Goal: Task Accomplishment & Management: Manage account settings

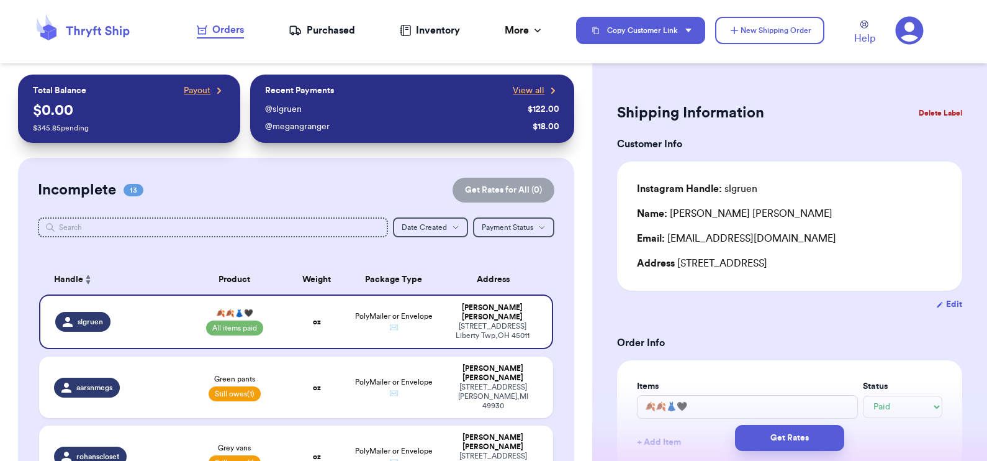
select select "paid"
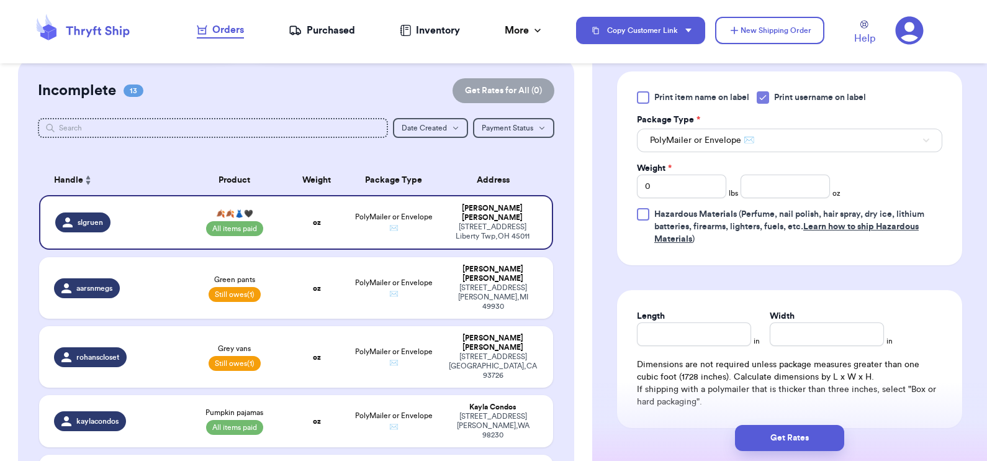
scroll to position [534, 0]
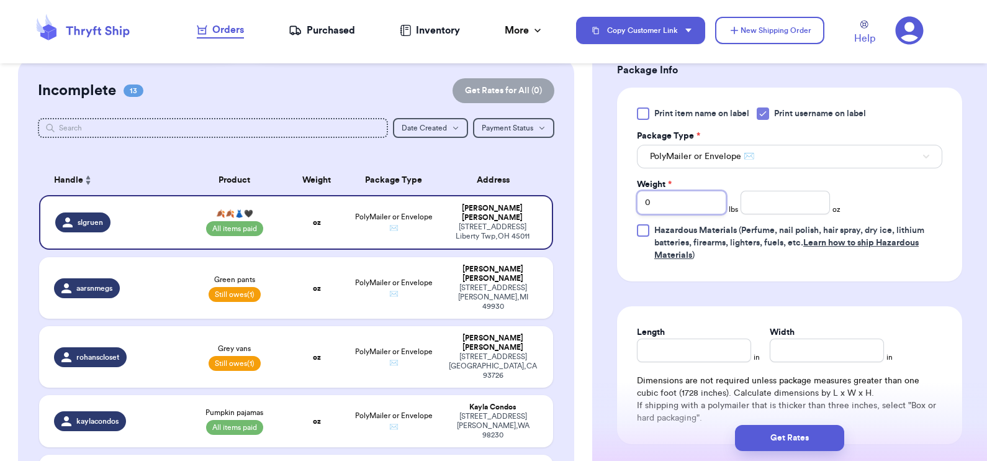
click at [677, 207] on input "0" at bounding box center [681, 203] width 89 height 24
type input "03"
click at [772, 209] on input "number" at bounding box center [784, 203] width 89 height 24
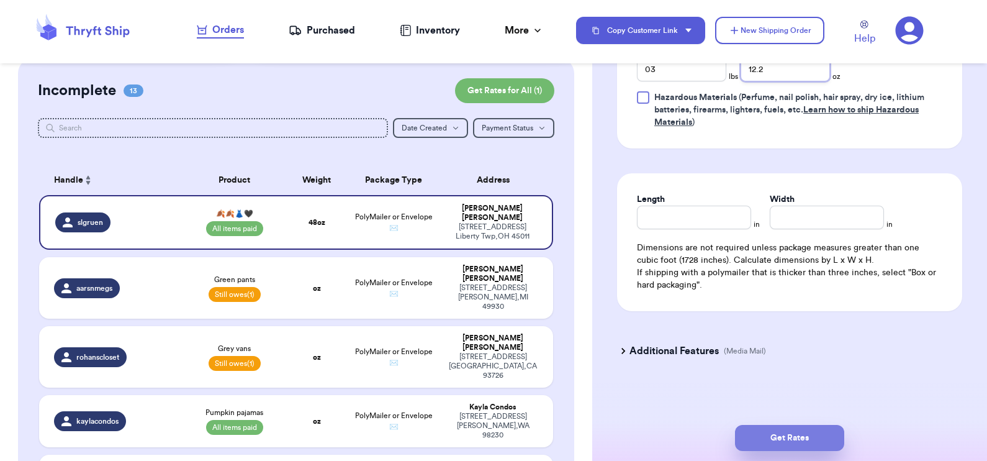
type input "12.2"
click at [788, 439] on button "Get Rates" at bounding box center [789, 438] width 109 height 26
click at [788, 439] on span "submit" at bounding box center [789, 437] width 12 height 12
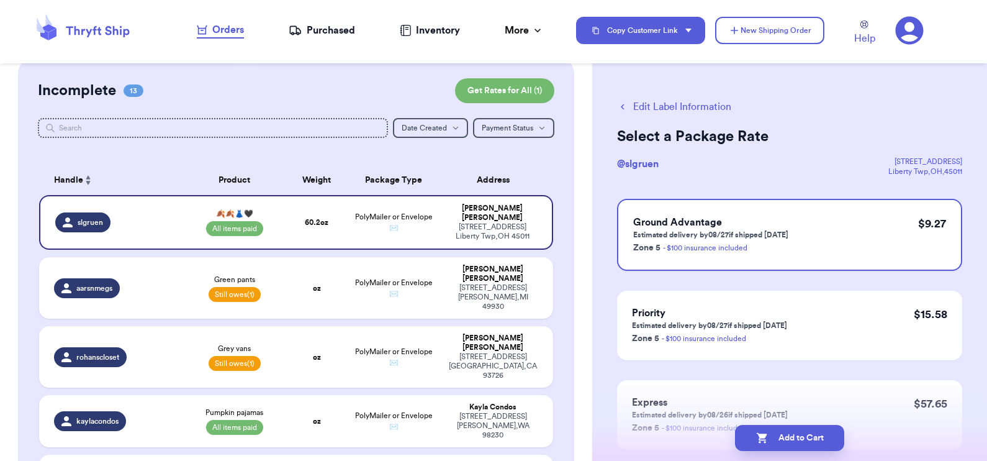
click at [683, 107] on button "Edit Label Information" at bounding box center [674, 106] width 114 height 15
select select "paid"
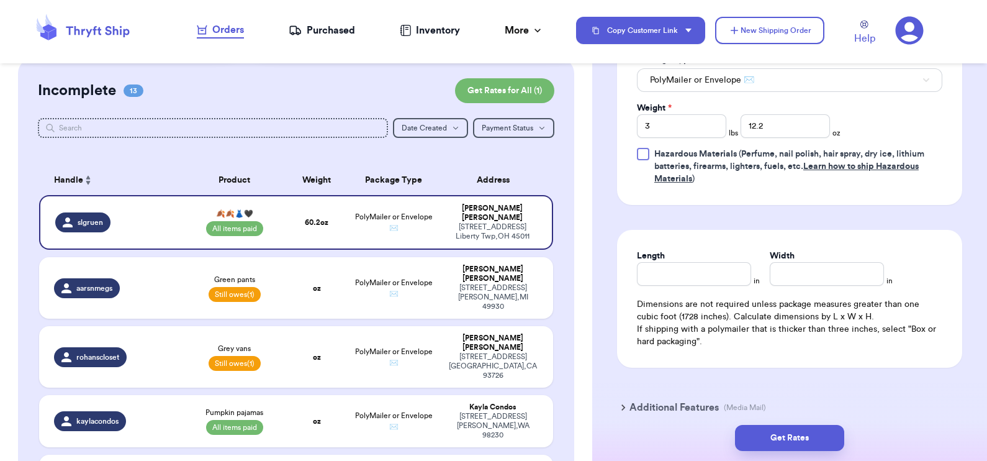
scroll to position [667, 0]
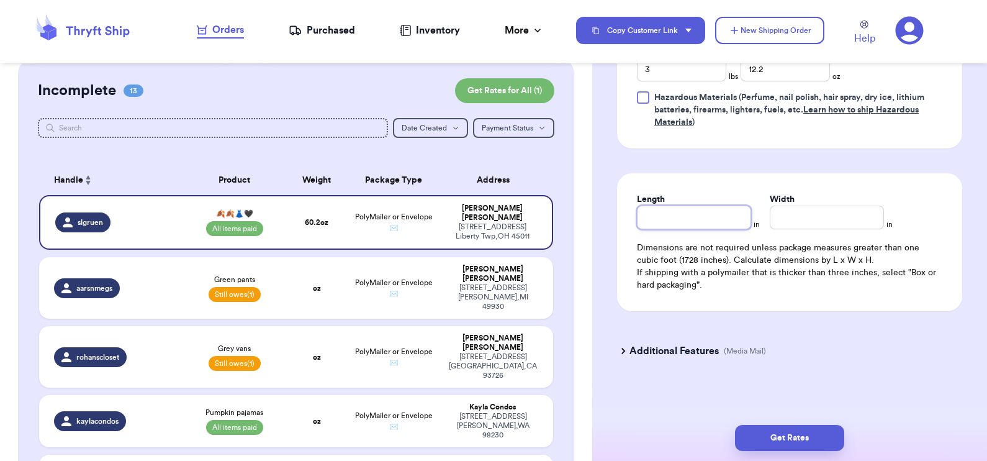
click at [686, 211] on input "Length" at bounding box center [694, 217] width 114 height 24
type input "11"
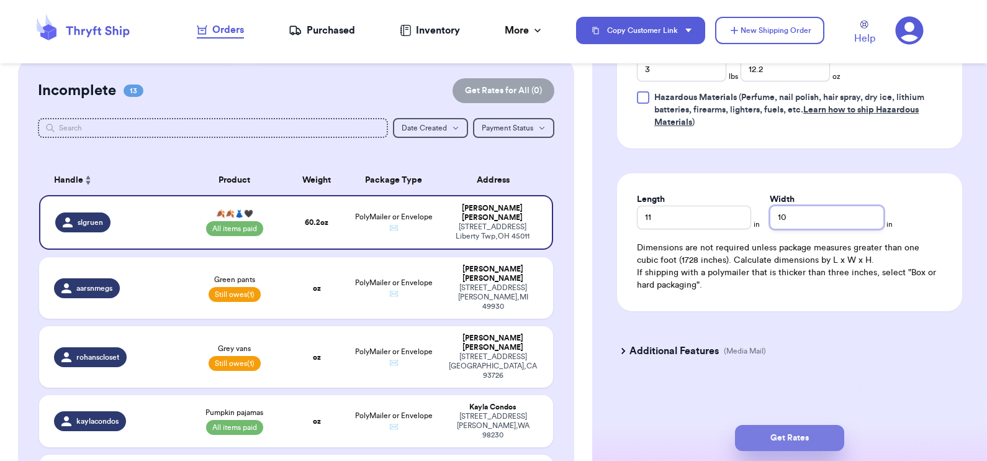
type input "10"
click at [779, 444] on button "Get Rates" at bounding box center [789, 438] width 109 height 26
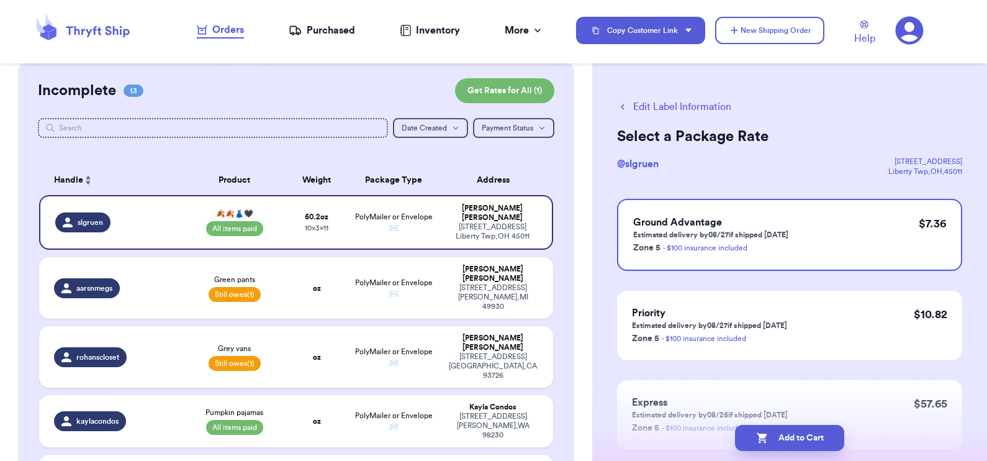
click at [676, 109] on button "Edit Label Information" at bounding box center [674, 106] width 114 height 15
select select "paid"
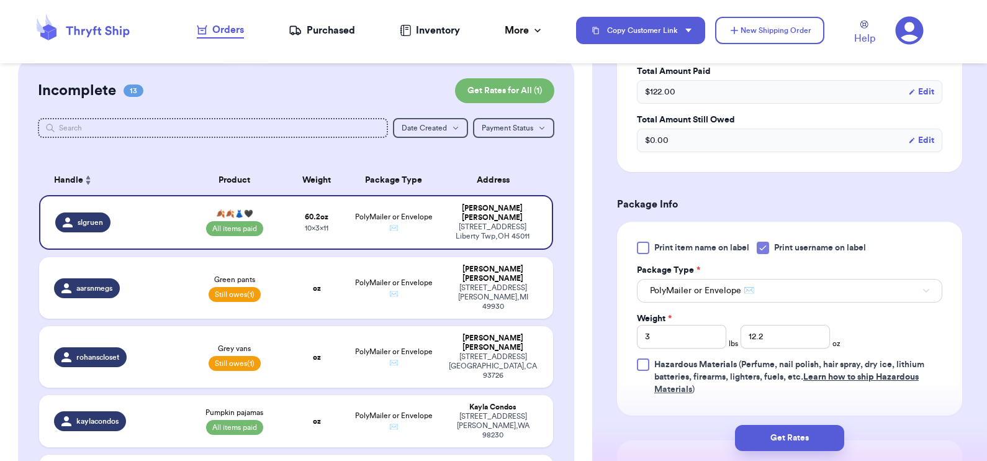
scroll to position [667, 0]
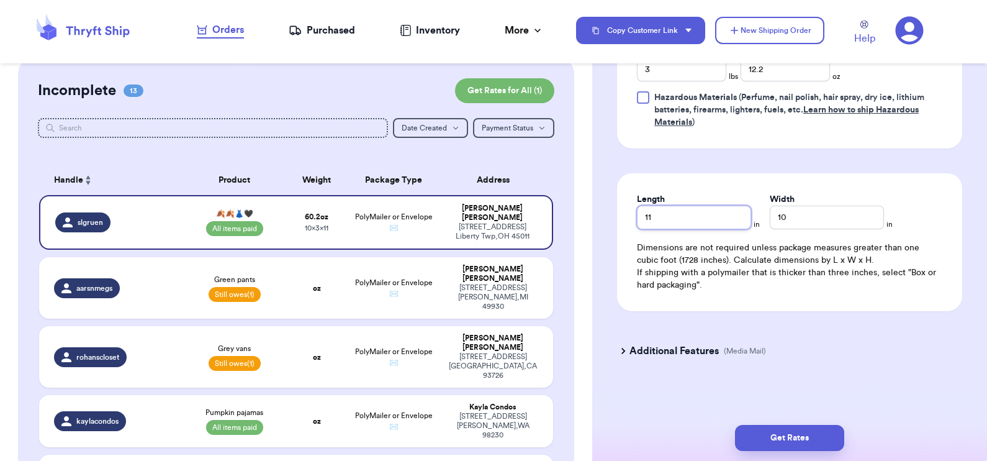
click at [691, 222] on input "11" at bounding box center [694, 217] width 114 height 24
type input "11.78"
click at [791, 433] on button "Get Rates" at bounding box center [789, 438] width 109 height 26
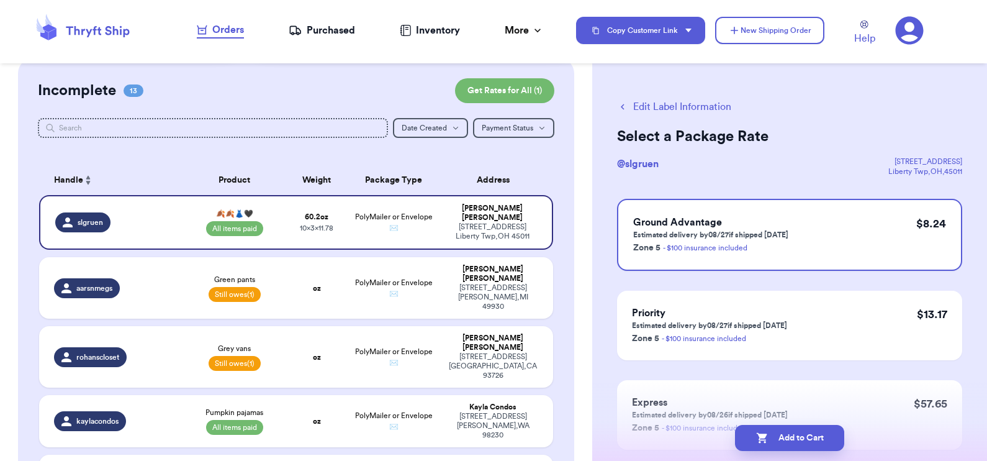
click at [791, 433] on button "Add to Cart" at bounding box center [789, 438] width 109 height 26
checkbox input "true"
select select "unpaid"
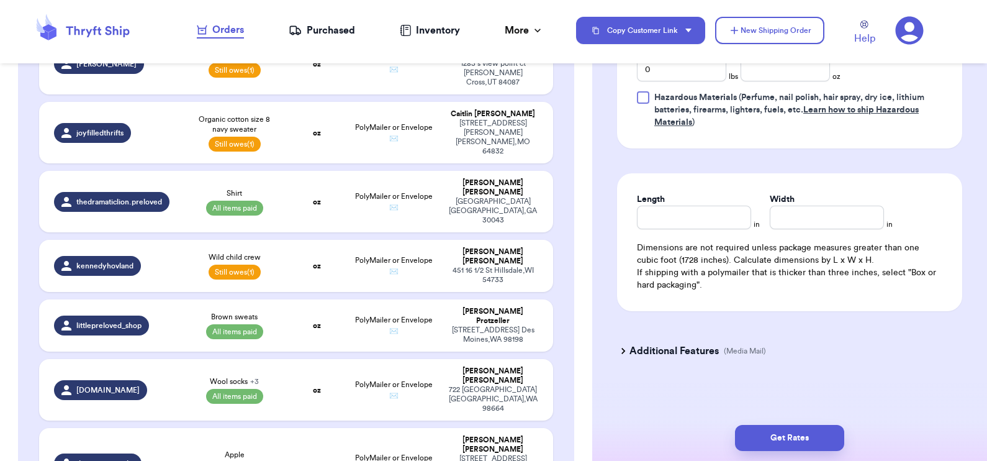
scroll to position [515, 0]
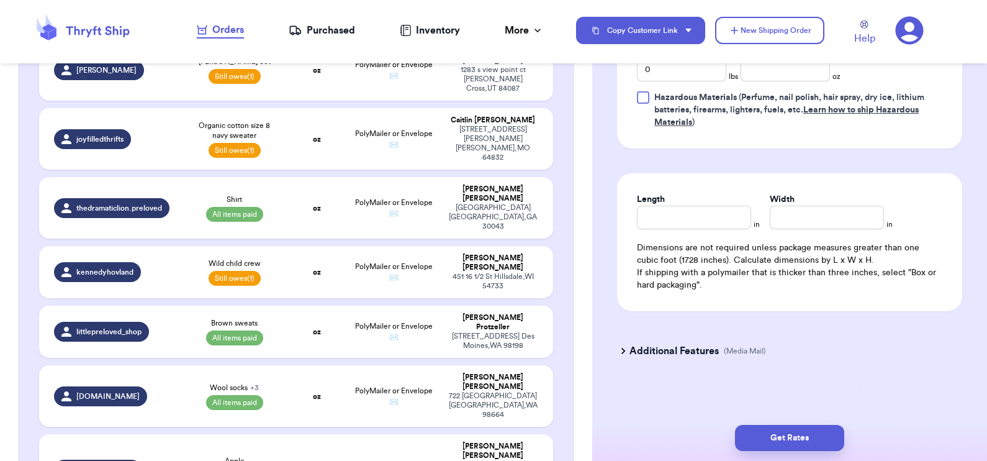
click at [287, 434] on td "oz" at bounding box center [316, 469] width 61 height 71
type input "Apple"
select select "paid"
type input "9.5"
type input "0"
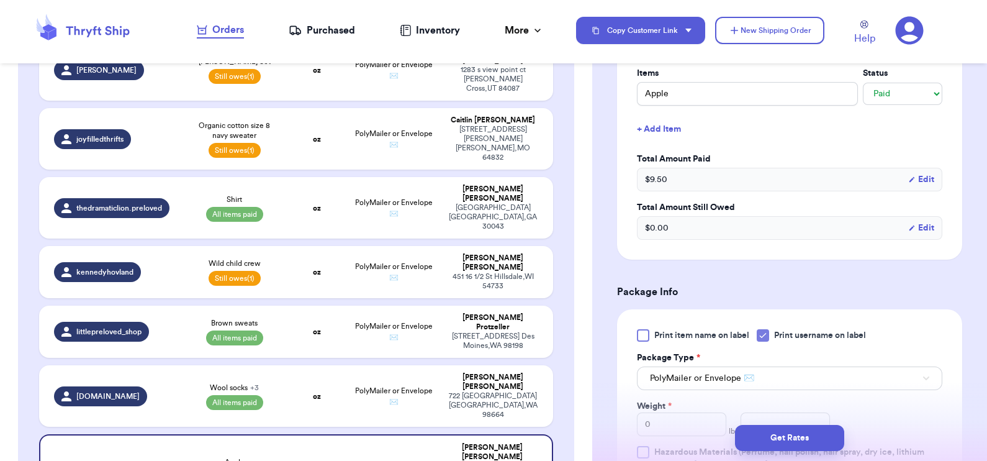
scroll to position [173, 0]
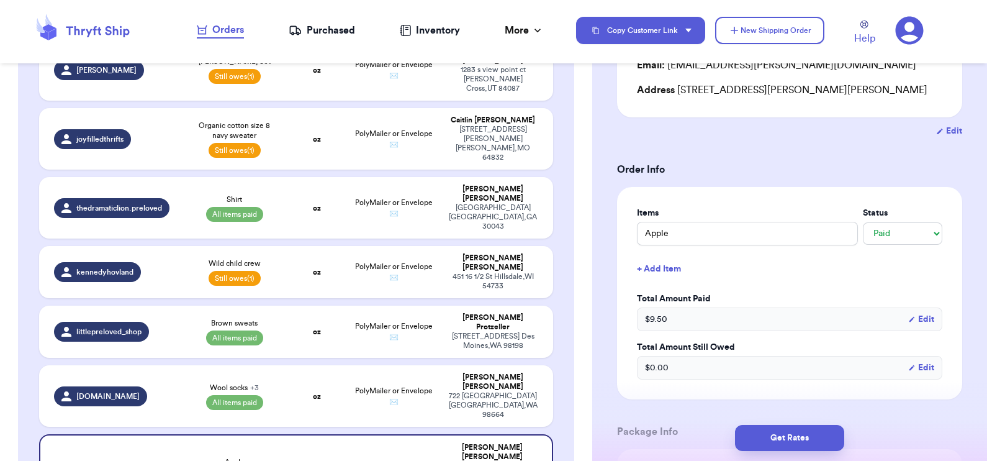
click at [677, 263] on button "+ Add Item" at bounding box center [789, 268] width 315 height 27
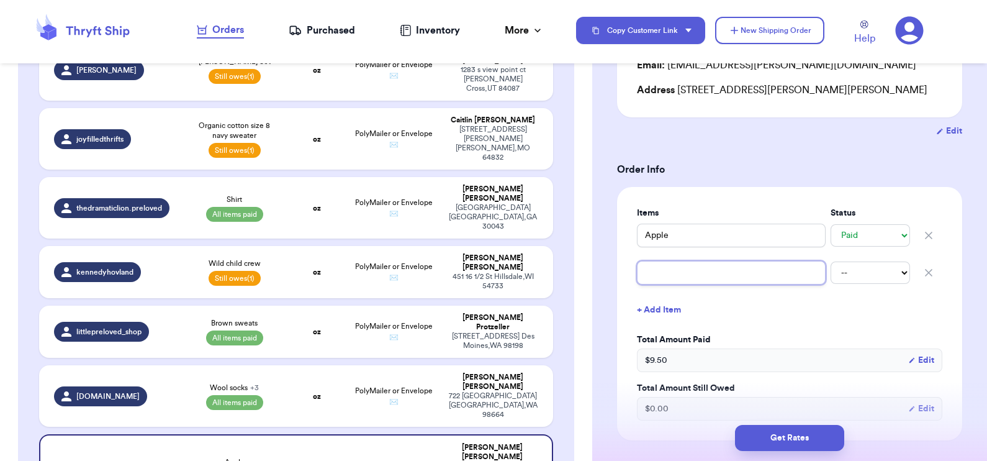
click at [677, 263] on input "text" at bounding box center [731, 273] width 189 height 24
click at [671, 268] on input "text" at bounding box center [731, 273] width 189 height 24
type input "Y"
type input "Ye"
type input "Yel"
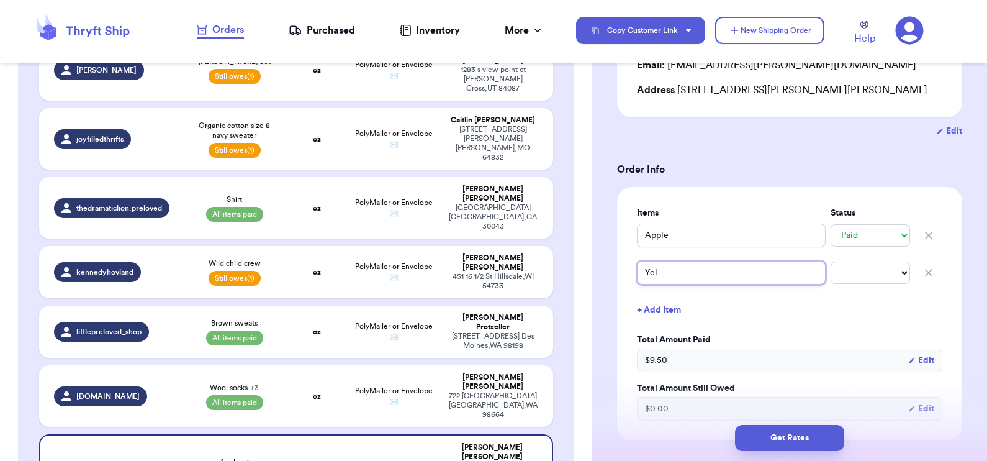
type input "Yell"
type input "Yello"
type input "Yellow"
type input "Yellow R"
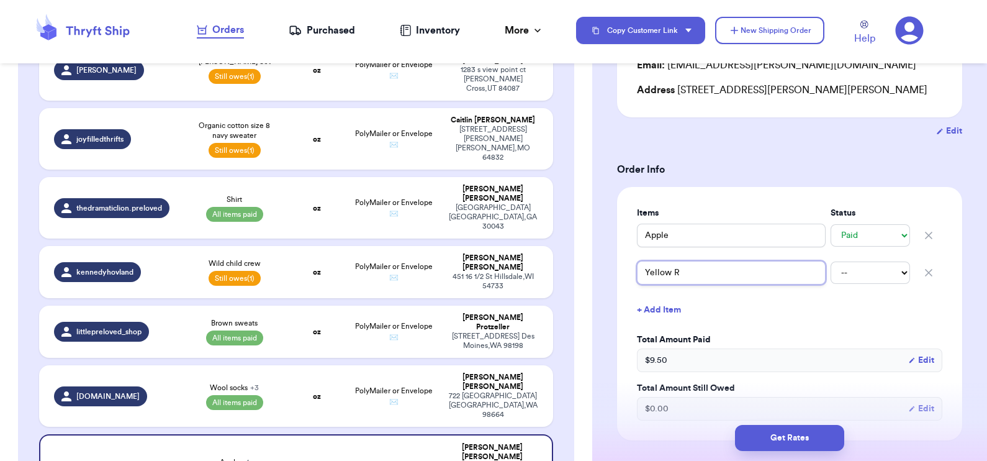
type input "Yellow Ra"
type input "Yellow Rai"
type input "Yellow Rain"
type input "Yellow Rainb"
type input "Yellow Rainbb"
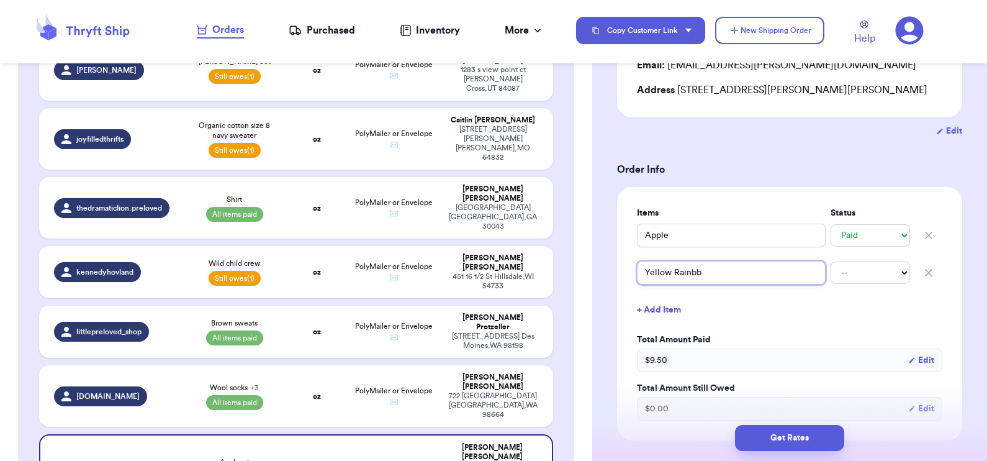
type input "Yellow Rainbbo"
type input "Yellow Rainbbot"
type input "Yellow Rainbbo"
type input "Yellow Rainbb"
type input "Yellow Rainb"
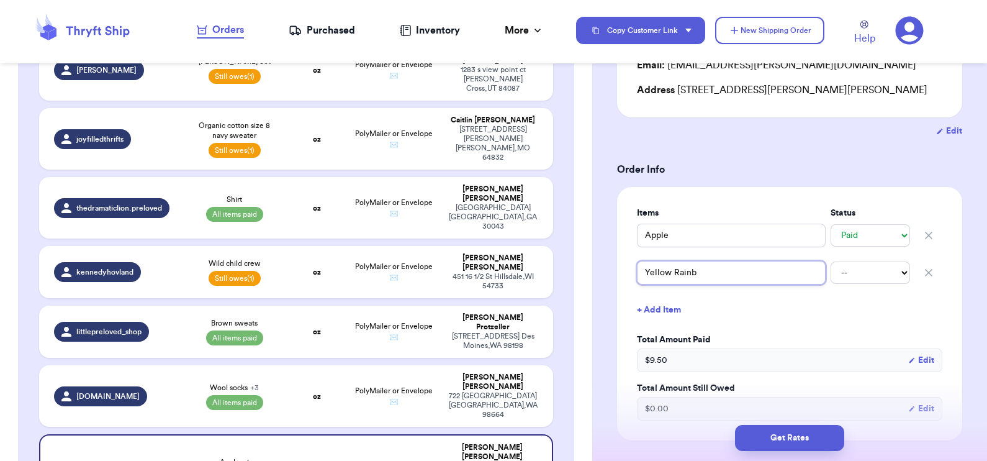
type input "Yellow Rain"
type input "Yellow [PERSON_NAME]"
type input "Yellow Rainoo"
type input "Yellow Rainoot"
type input "Yellow Rainoots"
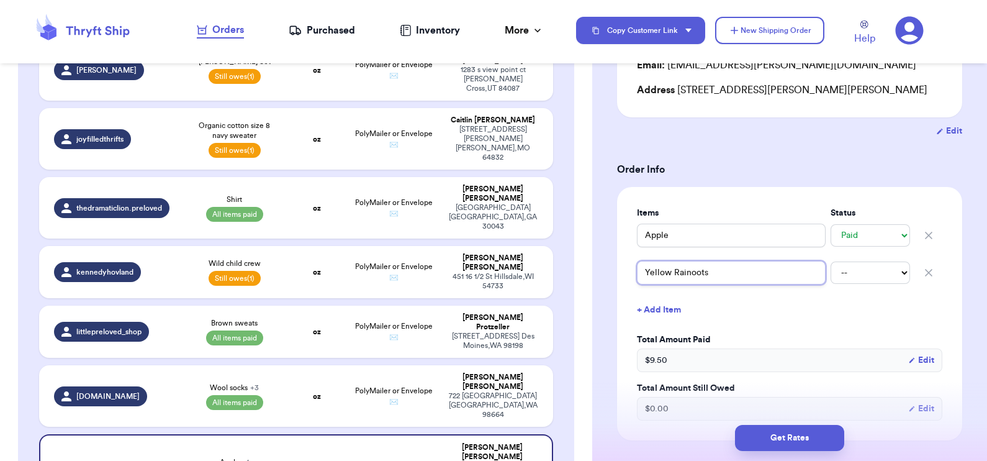
type input "Yellow Rainoots"
click at [754, 313] on button "+ Add Item" at bounding box center [789, 309] width 315 height 27
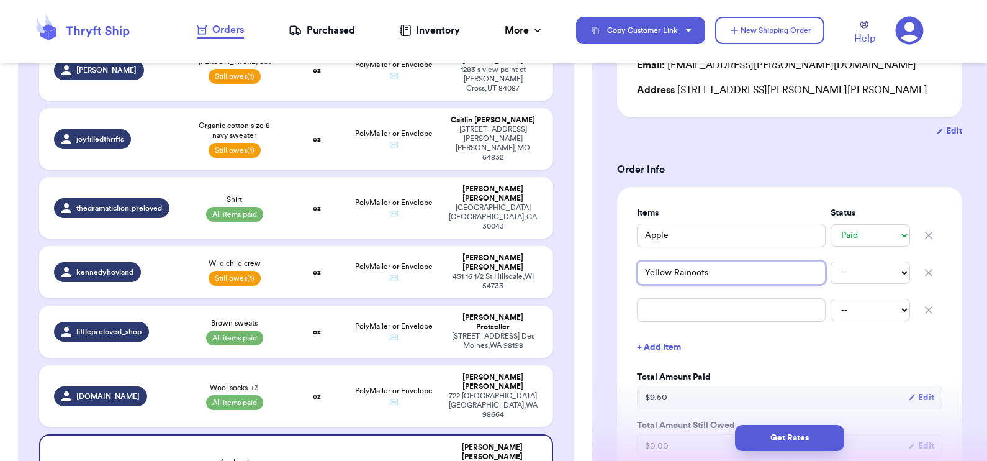
click at [682, 273] on input "Yellow Rainoots" at bounding box center [731, 273] width 189 height 24
type input "Yellow Rainboots"
click at [925, 308] on icon "button" at bounding box center [928, 310] width 6 height 6
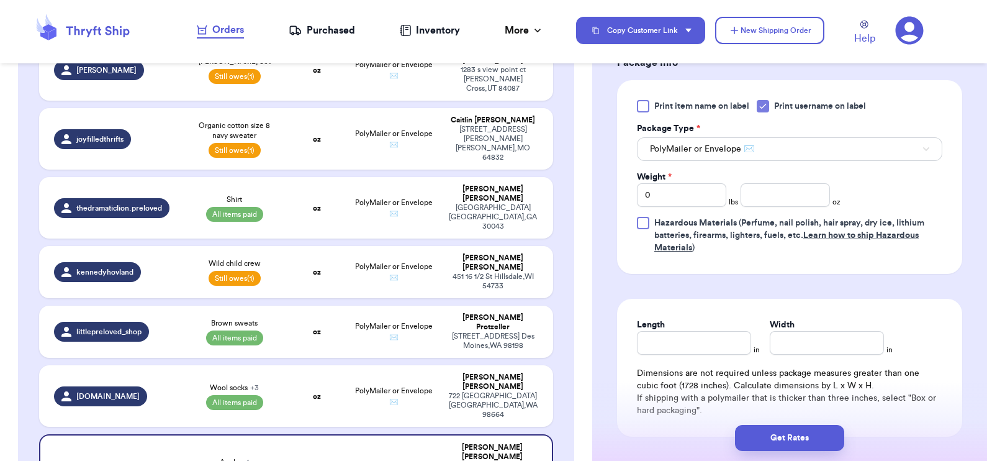
scroll to position [583, 0]
click at [773, 196] on input "number" at bounding box center [784, 195] width 89 height 24
type input "10.2"
click at [783, 438] on button "Get Rates" at bounding box center [789, 438] width 109 height 26
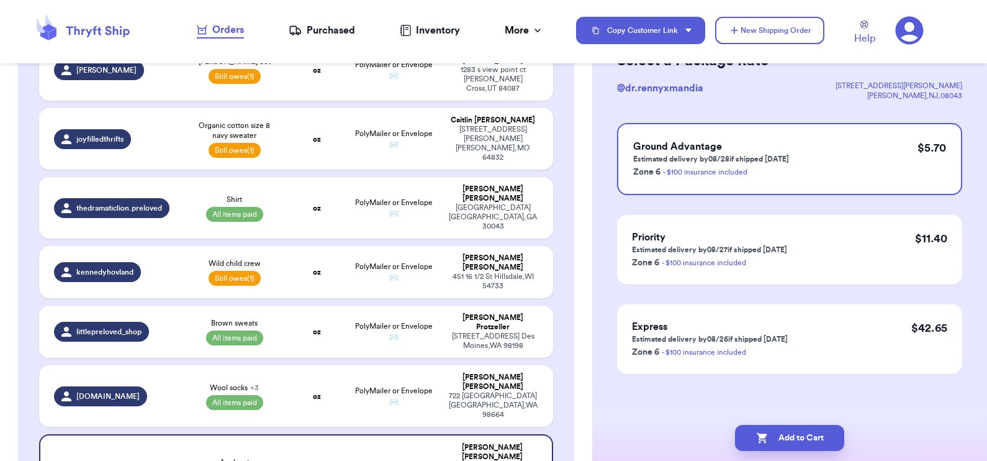
scroll to position [0, 0]
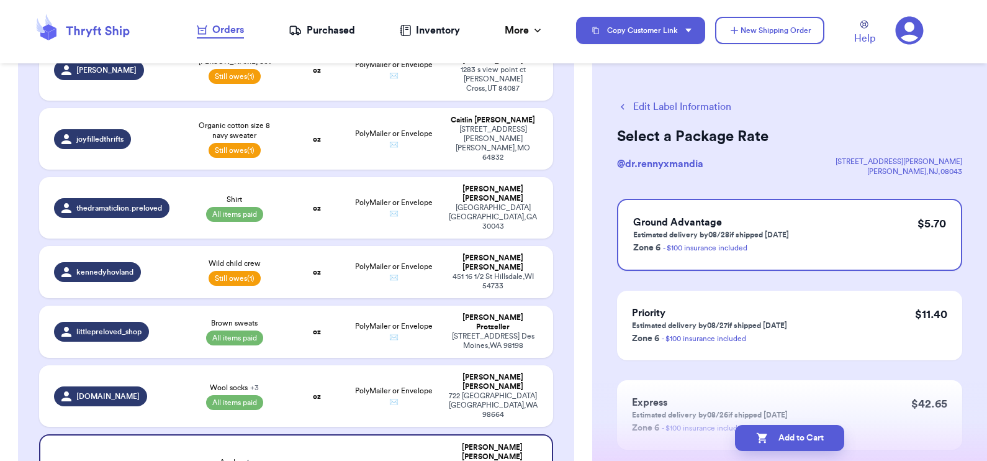
click at [783, 438] on button "Add to Cart" at bounding box center [789, 438] width 109 height 26
checkbox input "true"
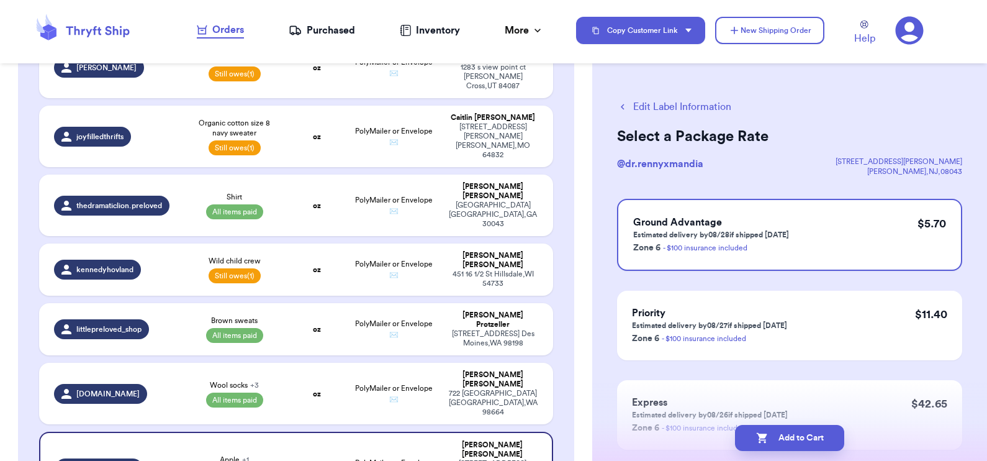
select select "unpaid"
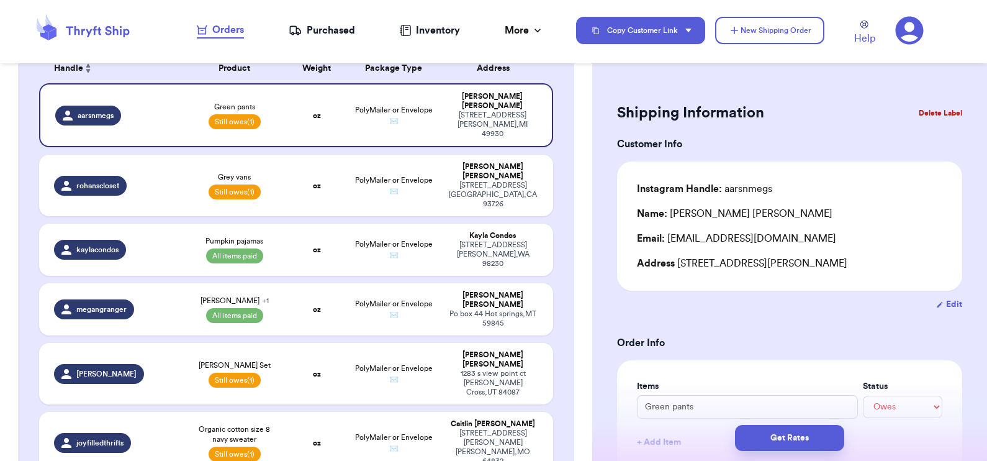
scroll to position [205, 0]
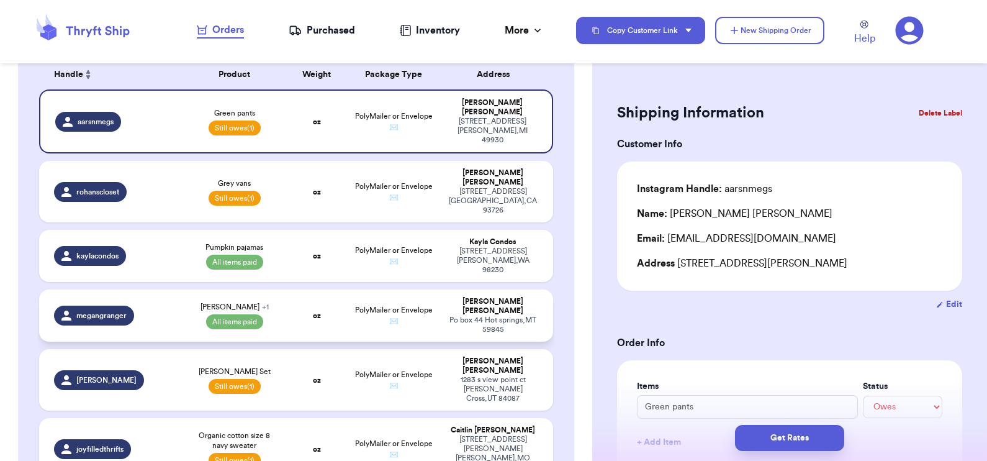
click at [286, 289] on td "oz" at bounding box center [316, 315] width 61 height 52
type input "[PERSON_NAME]"
select select "paid"
type input "18"
type input "0"
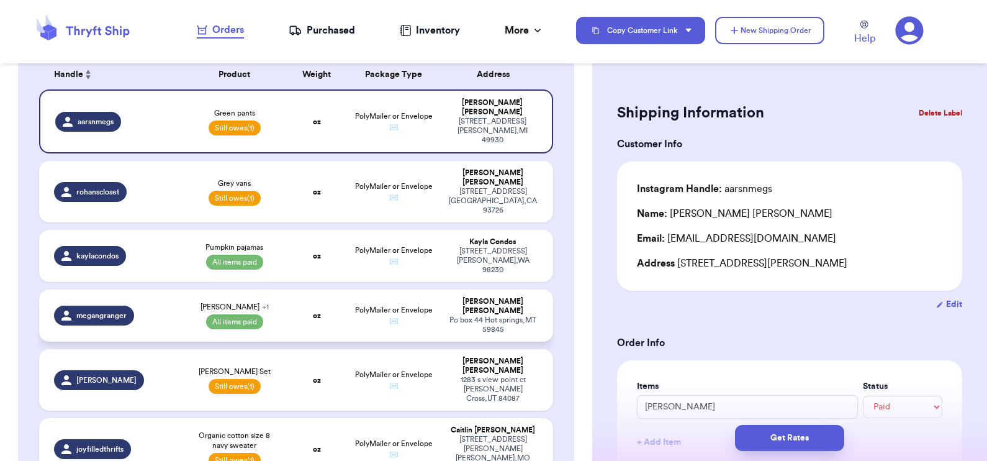
select select "paid"
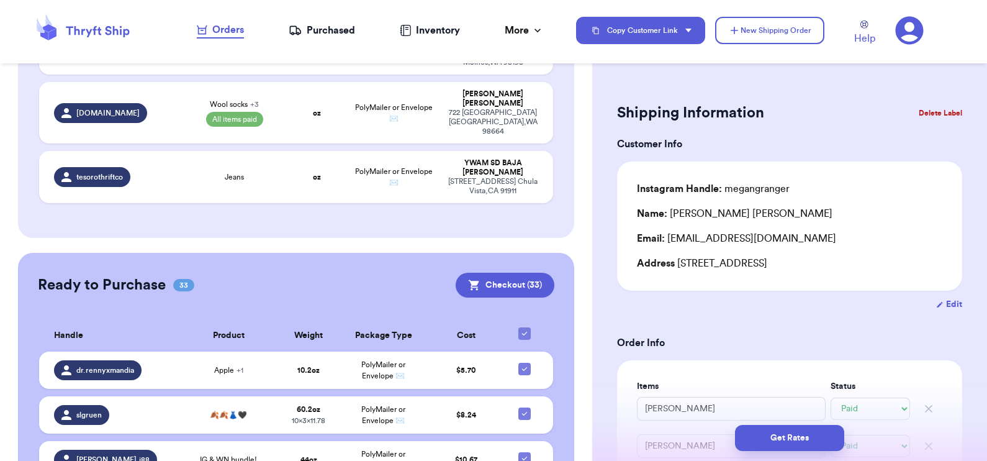
scroll to position [695, 0]
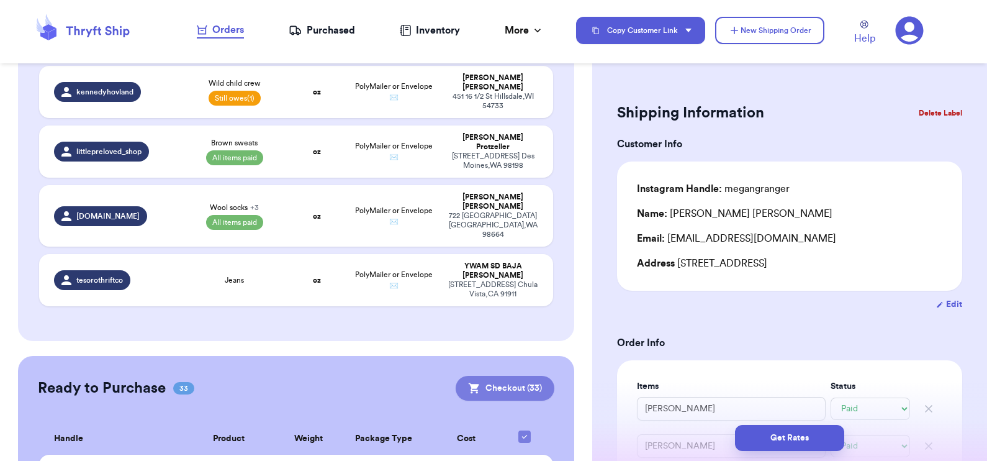
click at [474, 376] on button "Checkout ( 33 )" at bounding box center [505, 388] width 99 height 25
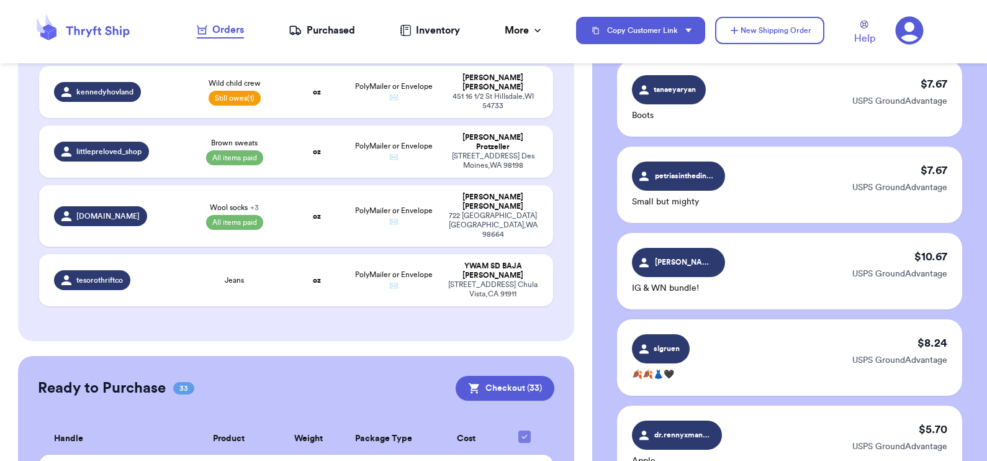
scroll to position [2760, 0]
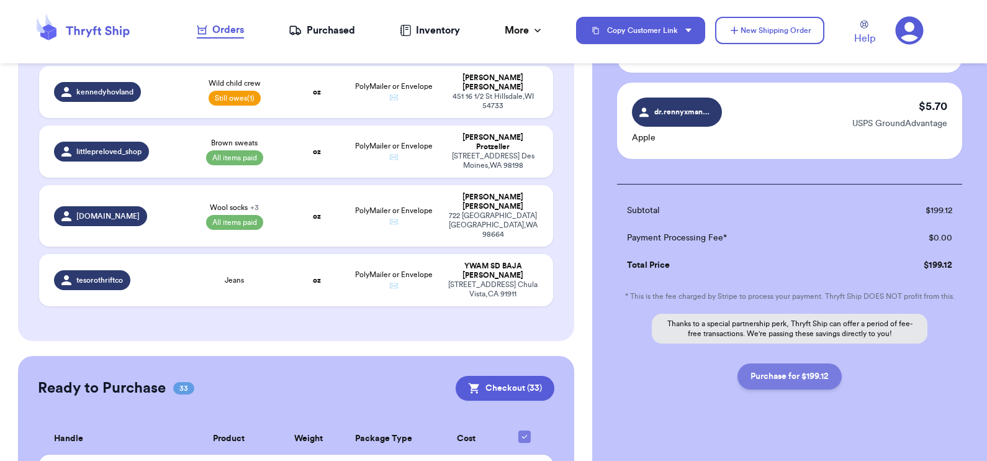
click at [775, 366] on button "Purchase for $199.12" at bounding box center [789, 376] width 104 height 26
checkbox input "false"
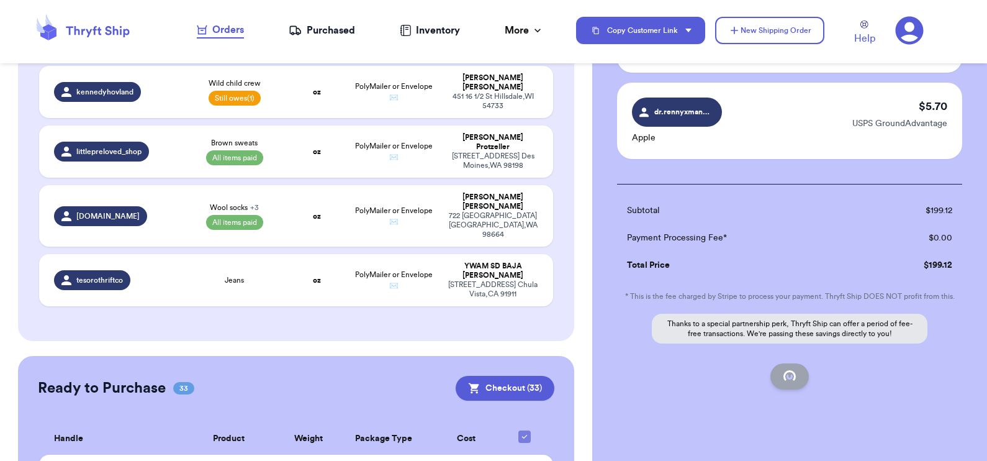
checkbox input "false"
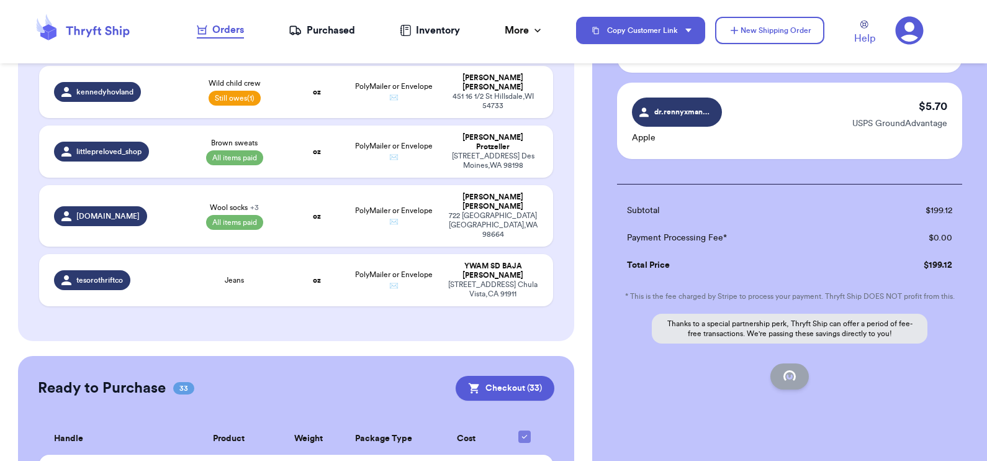
checkbox input "false"
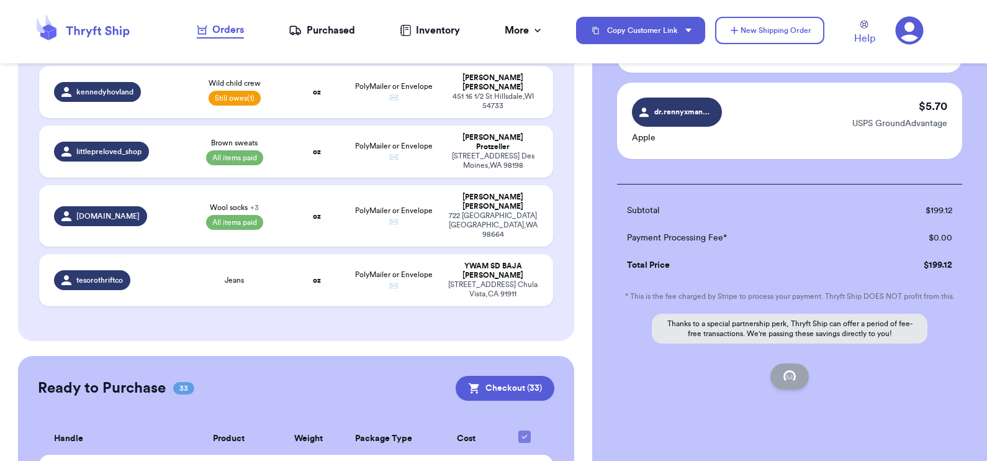
checkbox input "false"
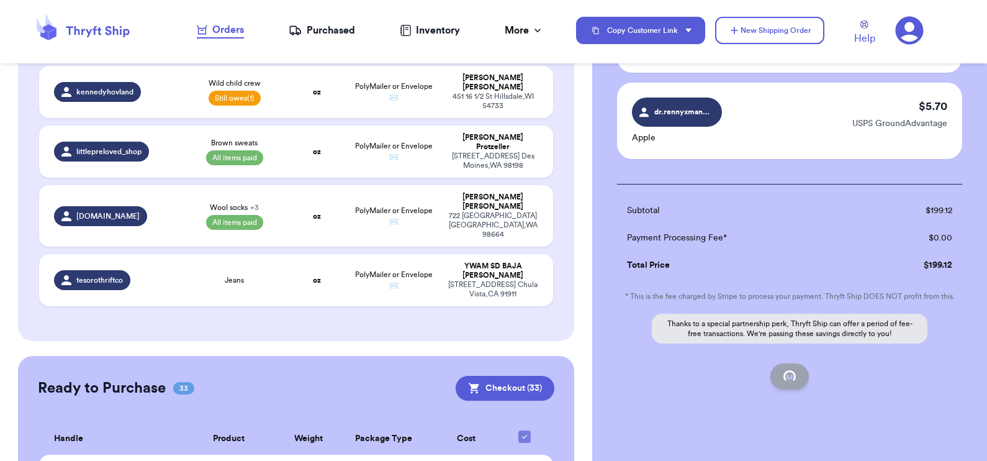
checkbox input "false"
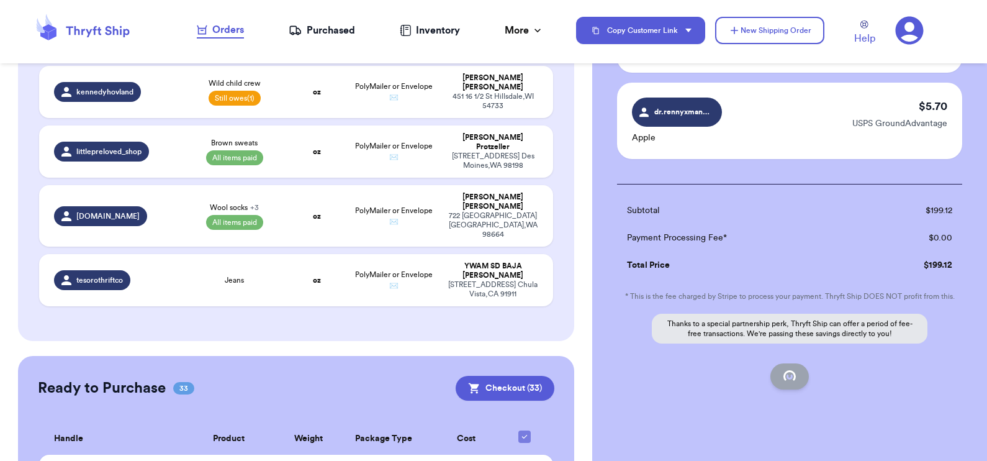
checkbox input "false"
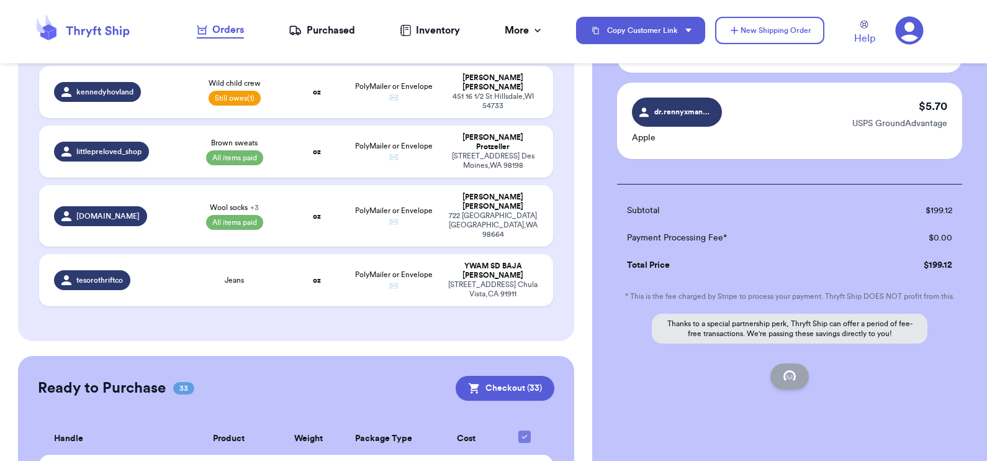
checkbox input "false"
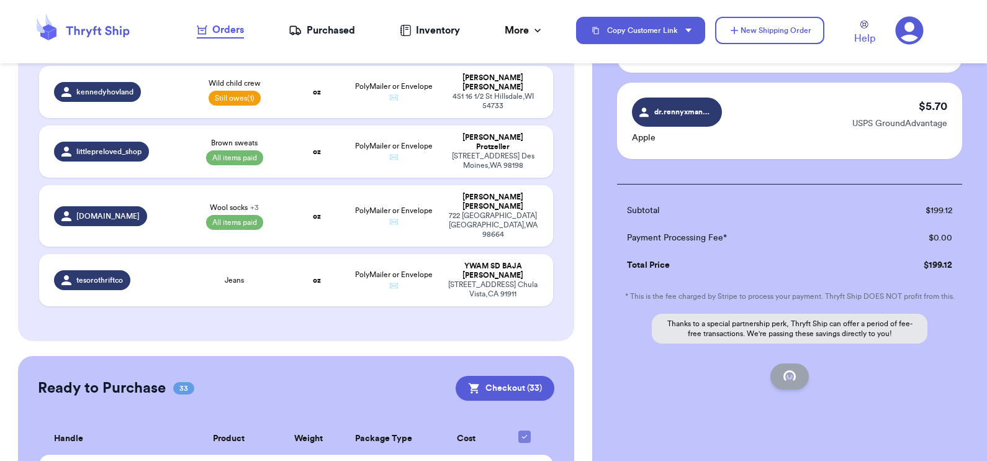
scroll to position [164, 0]
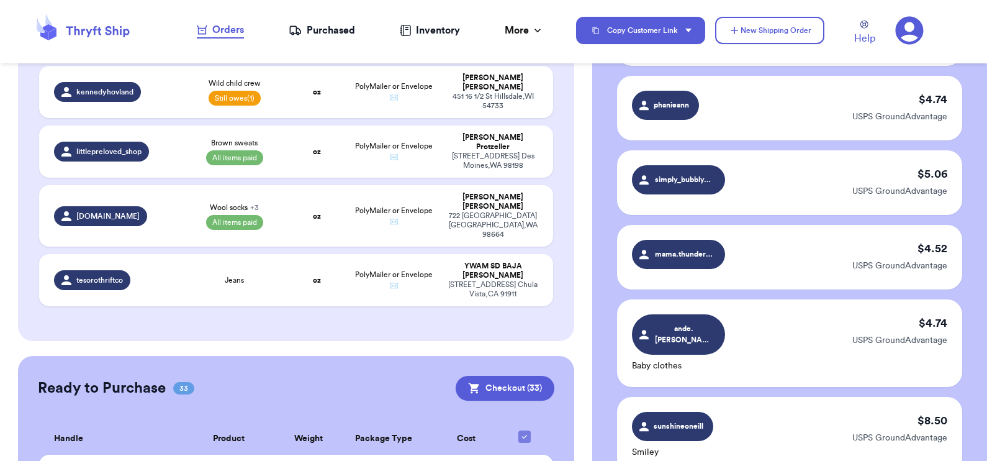
checkbox input "true"
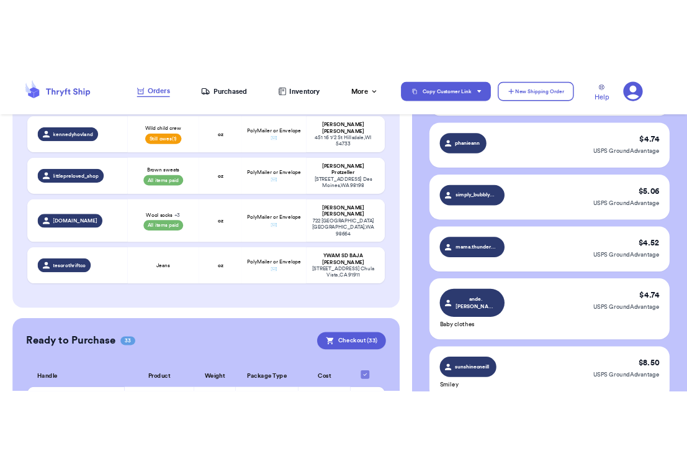
scroll to position [626, 0]
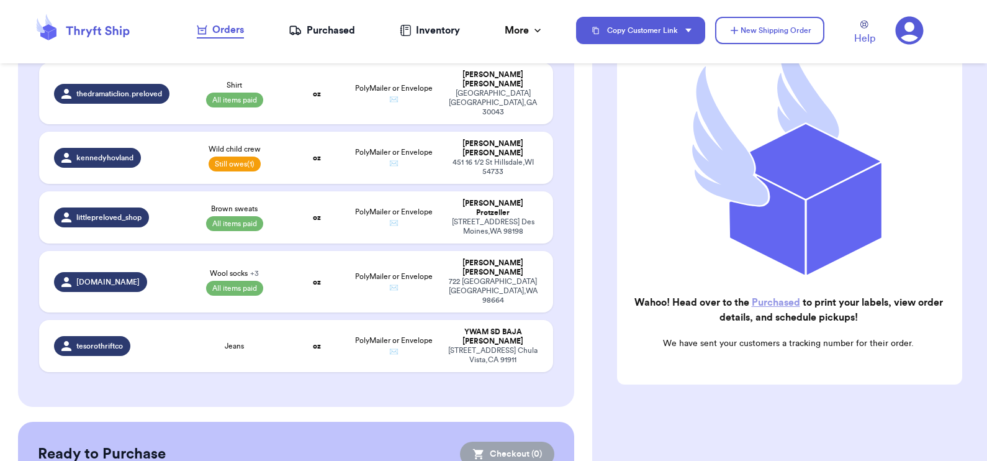
click at [767, 297] on link "Purchased" at bounding box center [776, 302] width 48 height 10
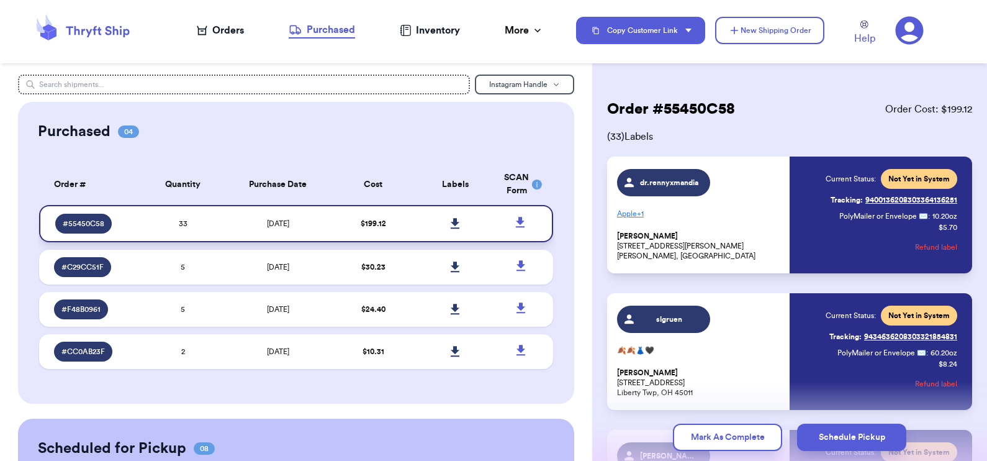
click at [451, 220] on icon at bounding box center [455, 223] width 9 height 11
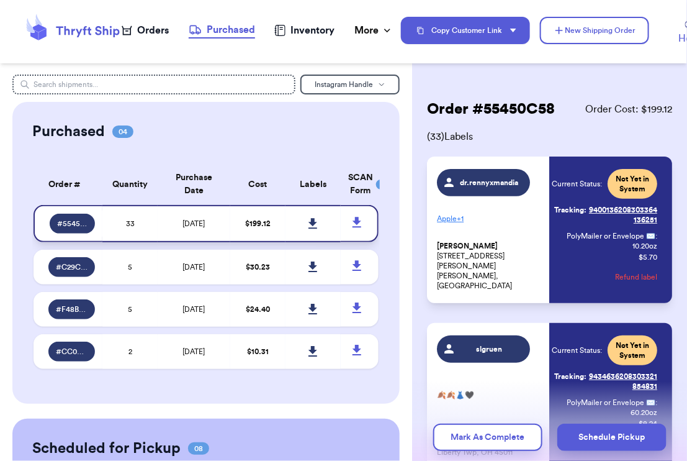
click at [349, 217] on icon at bounding box center [357, 223] width 16 height 16
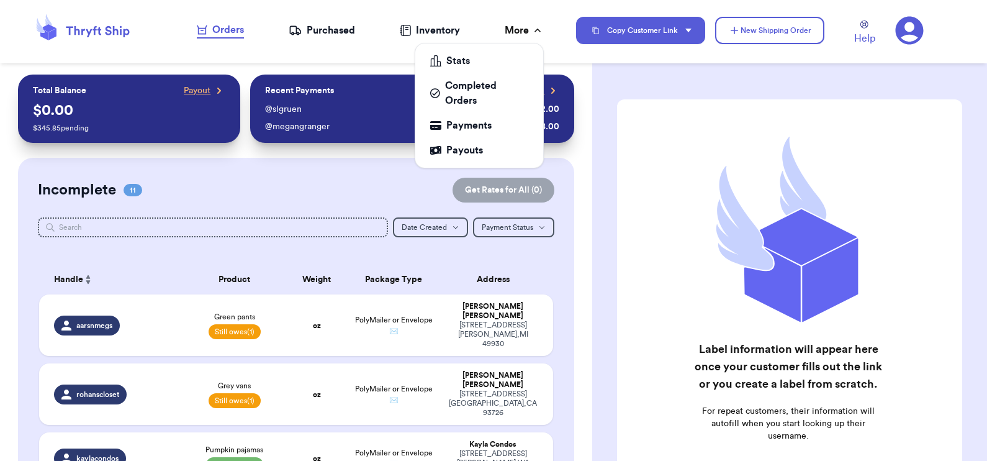
click at [520, 30] on div "More" at bounding box center [524, 30] width 39 height 15
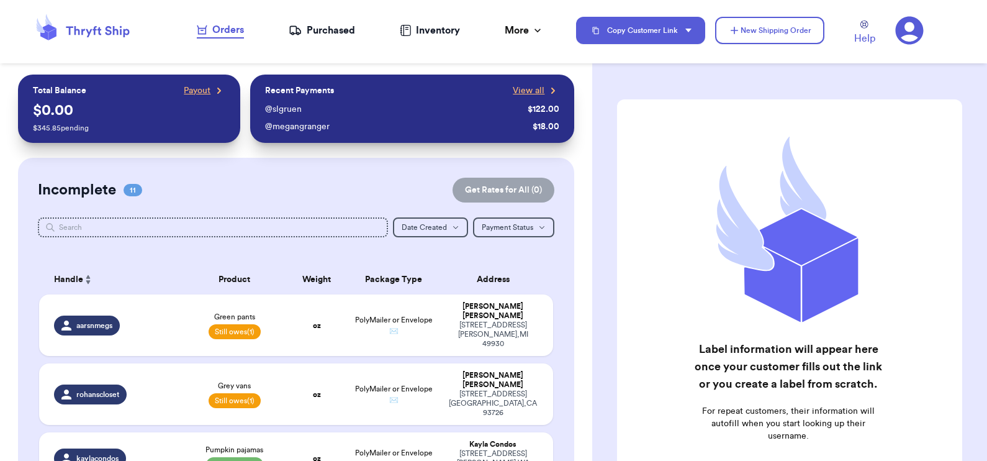
click at [303, 34] on div "Purchased" at bounding box center [322, 30] width 66 height 15
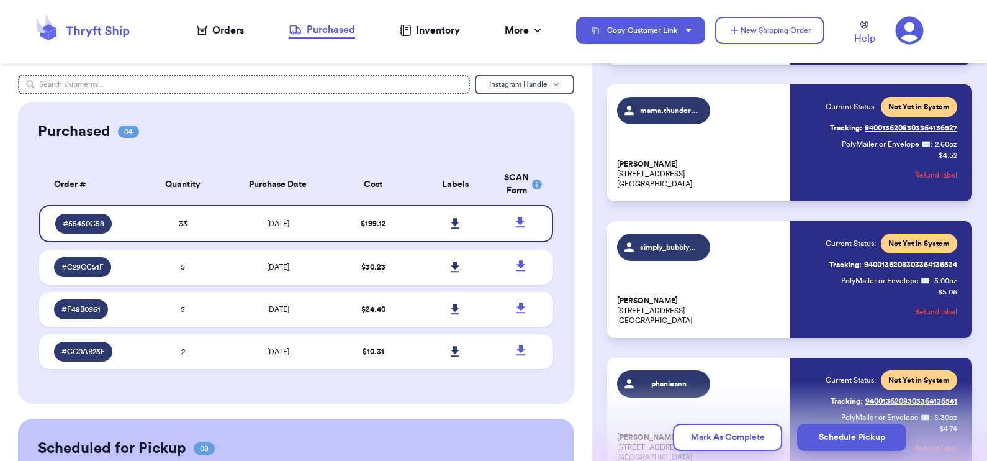
scroll to position [4279, 0]
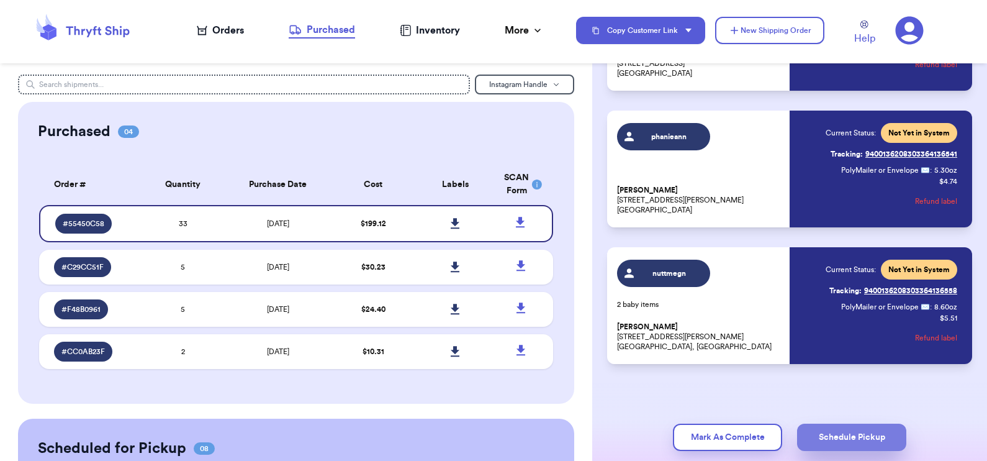
click at [686, 438] on button "Schedule Pickup" at bounding box center [851, 436] width 109 height 27
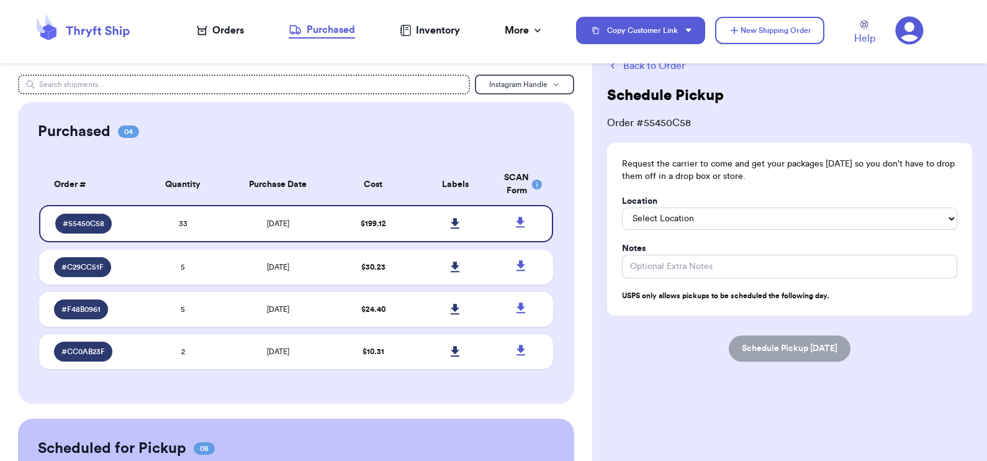
scroll to position [40, 0]
click at [640, 219] on select "Select Location In/At Mailbox On the Porch Front Door Back Door Side Door Knock…" at bounding box center [789, 220] width 335 height 22
select select "On the Porch"
click at [622, 209] on select "Select Location In/At Mailbox On the Porch Front Door Back Door Side Door Knock…" at bounding box center [789, 220] width 335 height 22
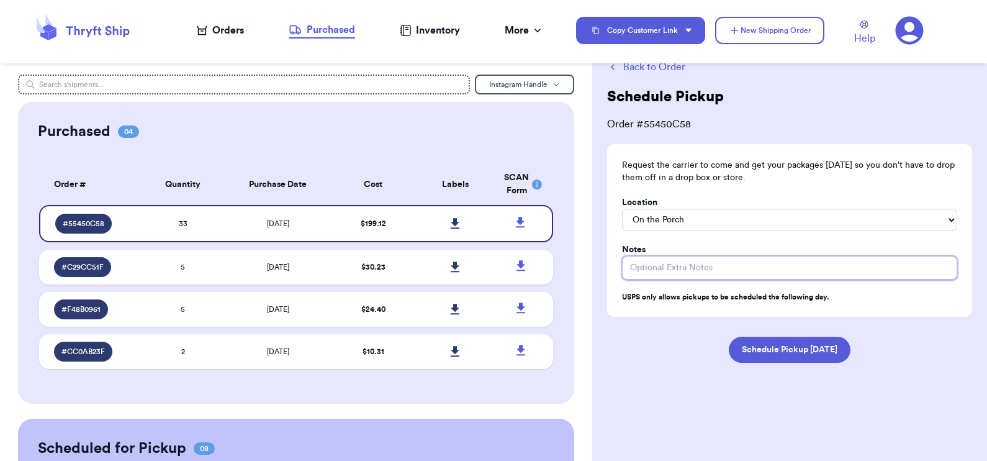
click at [678, 267] on input "Location" at bounding box center [789, 268] width 335 height 24
type input "In the tote, scan sheet on top"
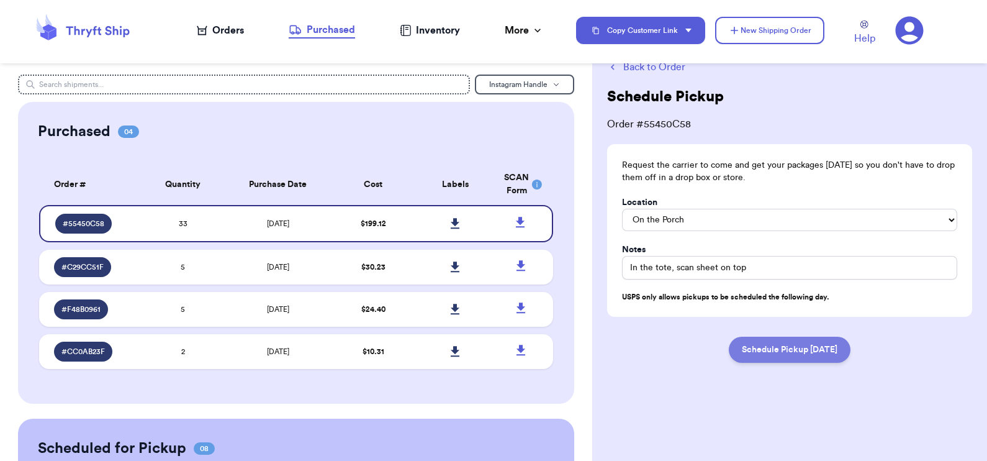
click at [686, 352] on button "Schedule Pickup Tomorrow" at bounding box center [790, 349] width 122 height 26
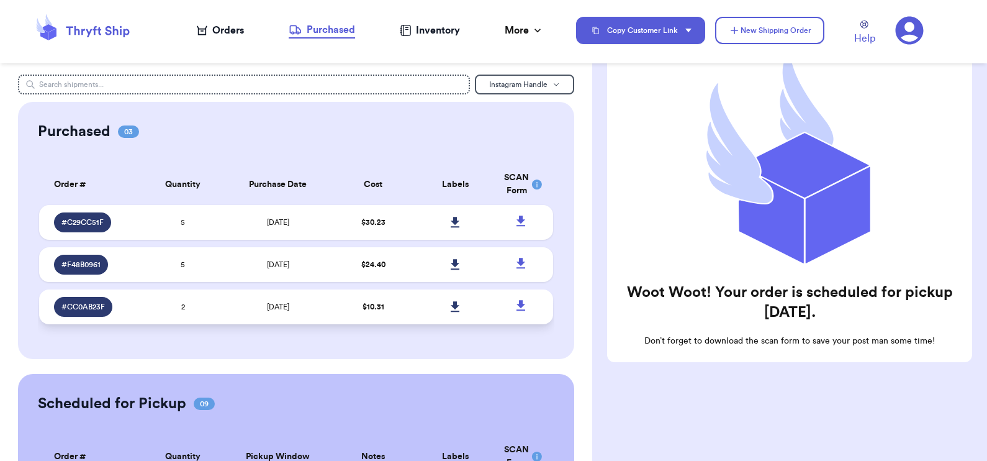
scroll to position [153, 0]
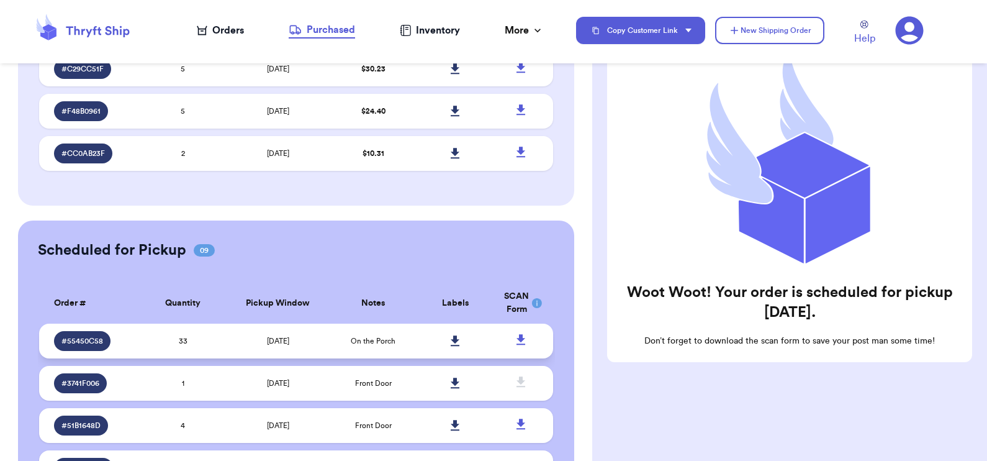
click at [332, 339] on td "On the Porch" at bounding box center [373, 340] width 83 height 35
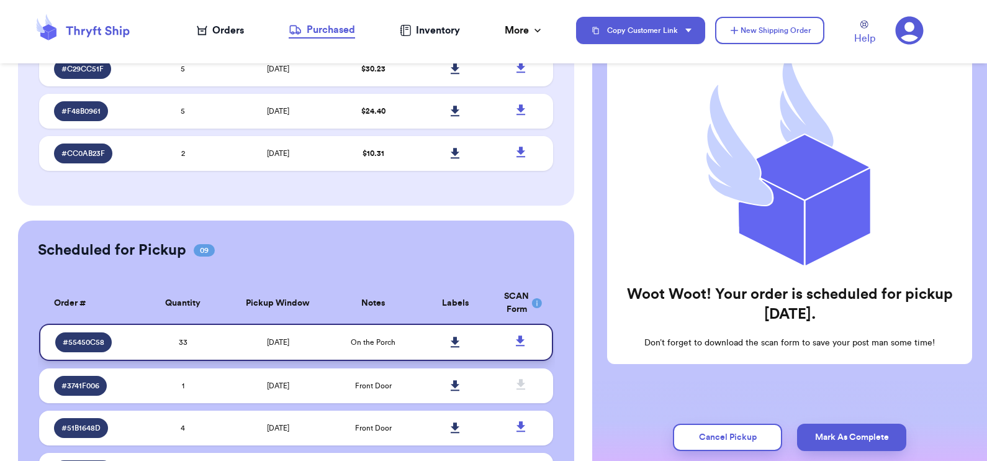
scroll to position [0, 0]
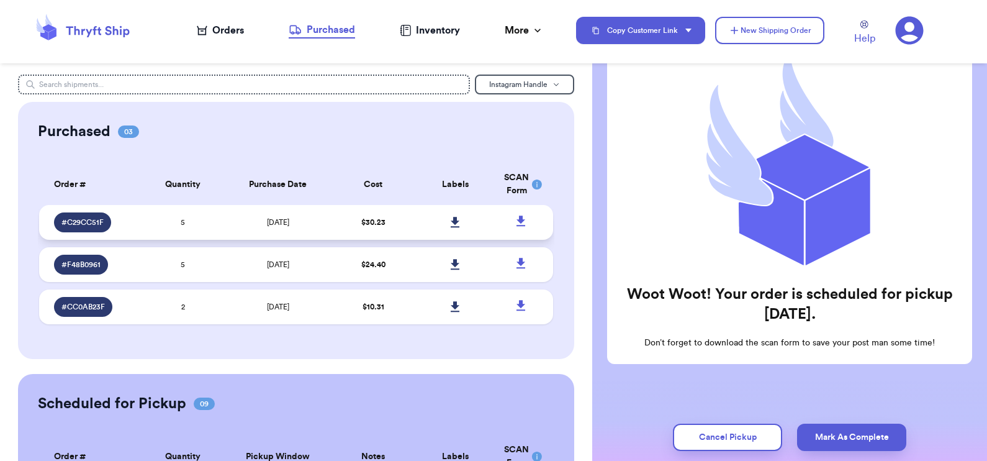
click at [303, 230] on td "[DATE]" at bounding box center [278, 222] width 108 height 35
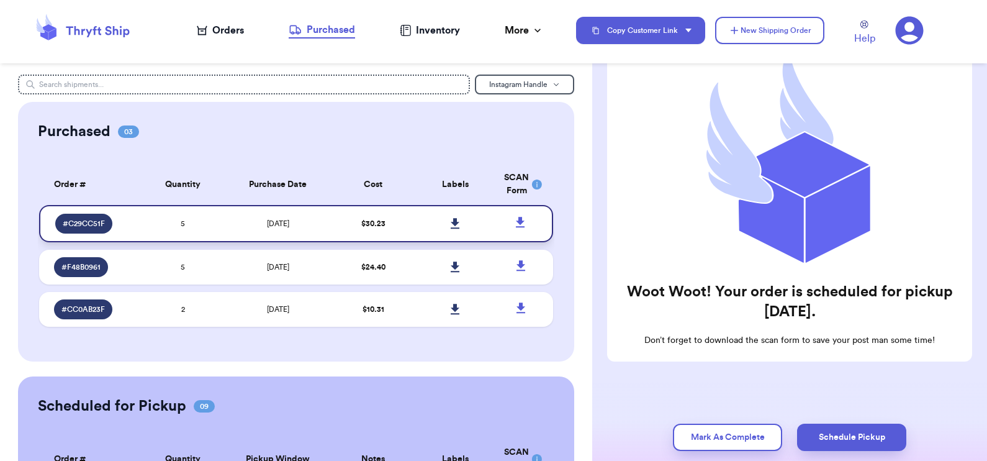
scroll to position [839, 0]
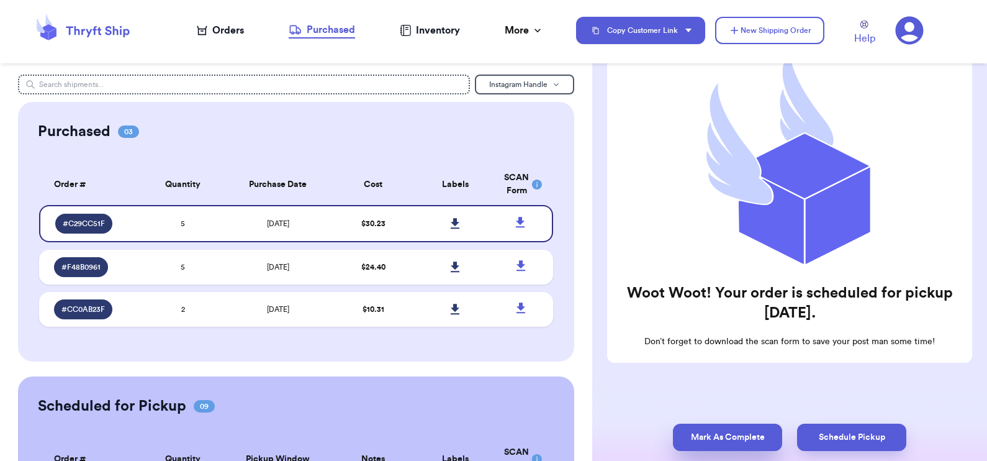
click at [686, 438] on button "Mark As Complete" at bounding box center [727, 436] width 109 height 27
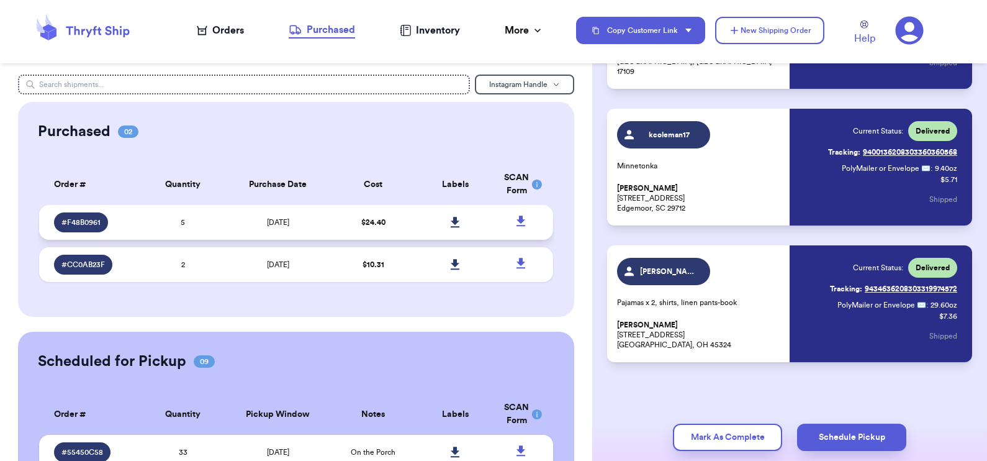
click at [320, 223] on td "[DATE]" at bounding box center [278, 222] width 108 height 35
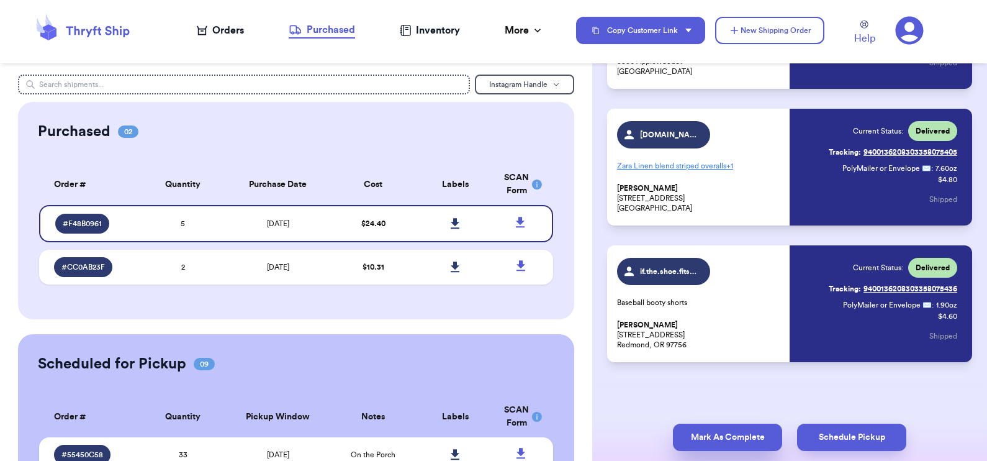
click at [686, 438] on button "Mark As Complete" at bounding box center [727, 436] width 109 height 27
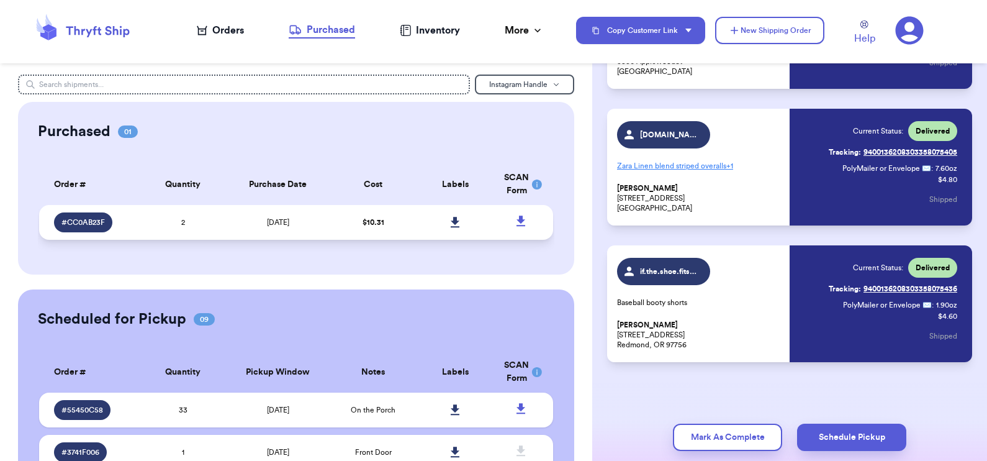
click at [277, 220] on span "[DATE]" at bounding box center [278, 221] width 22 height 7
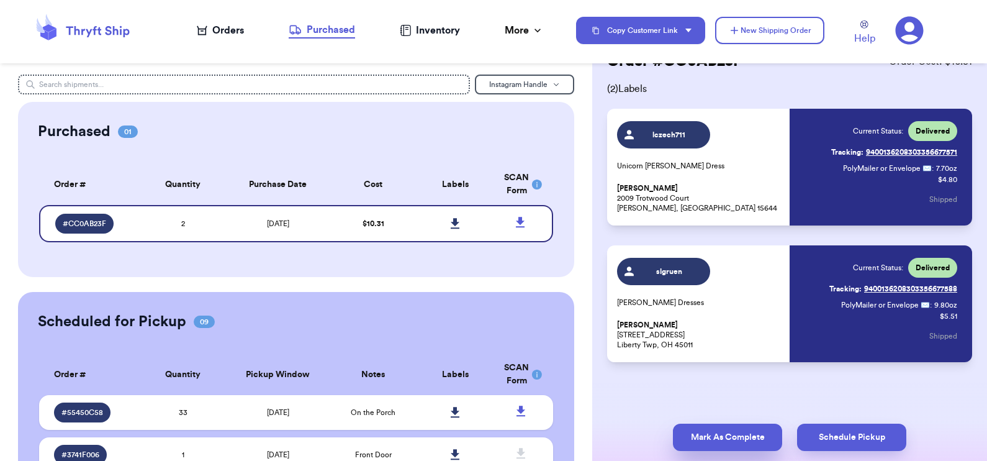
click at [686, 435] on button "Mark As Complete" at bounding box center [727, 436] width 109 height 27
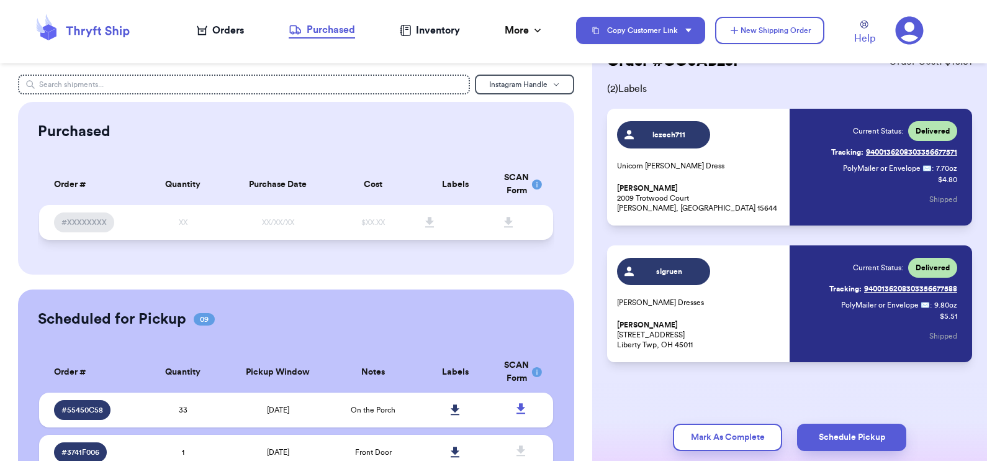
click at [301, 225] on td "XX/XX/XX" at bounding box center [278, 222] width 108 height 35
click at [686, 431] on button "Mark As Complete" at bounding box center [727, 436] width 109 height 27
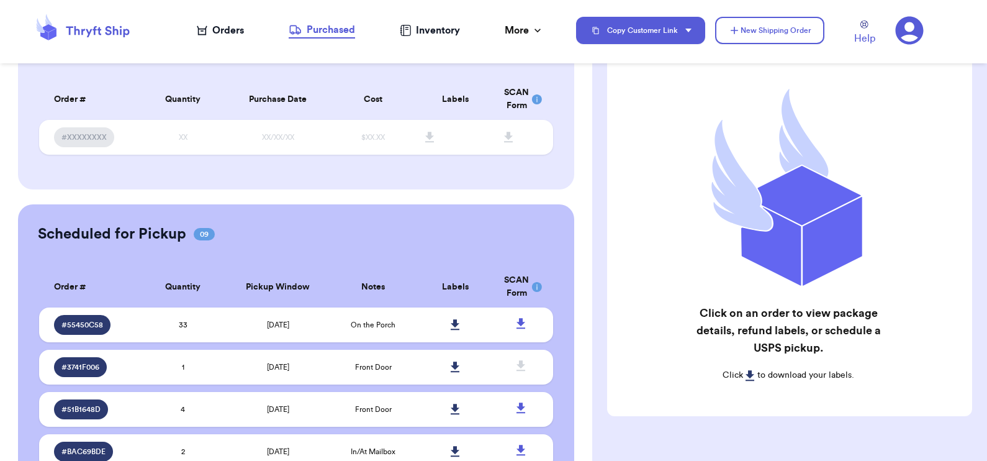
scroll to position [0, 0]
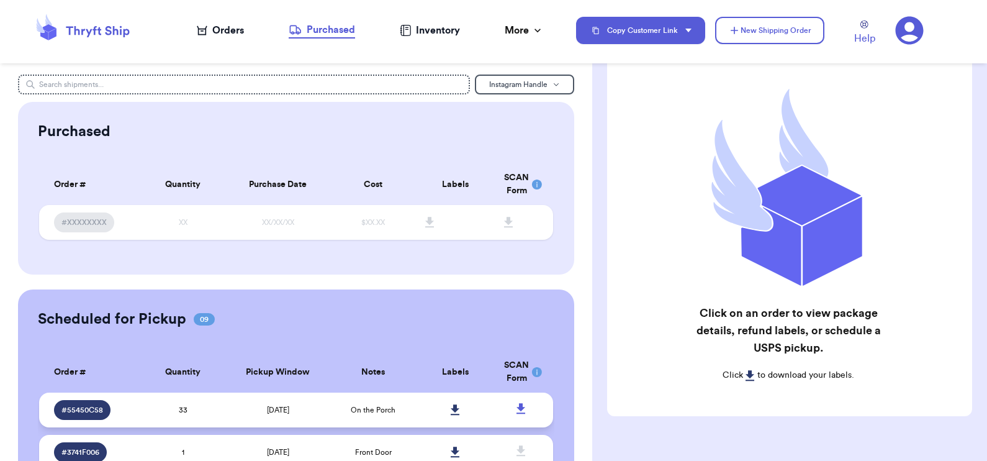
click at [294, 417] on td "[DATE]" at bounding box center [278, 409] width 108 height 35
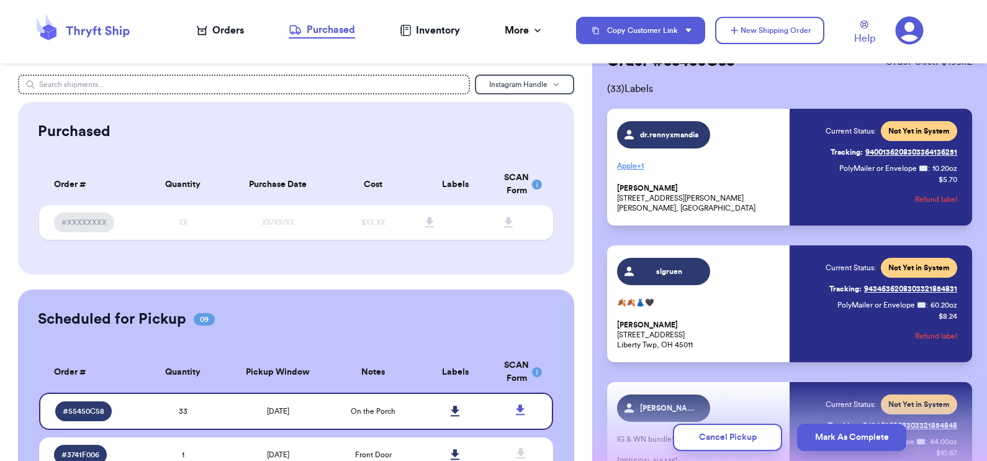
scroll to position [92, 0]
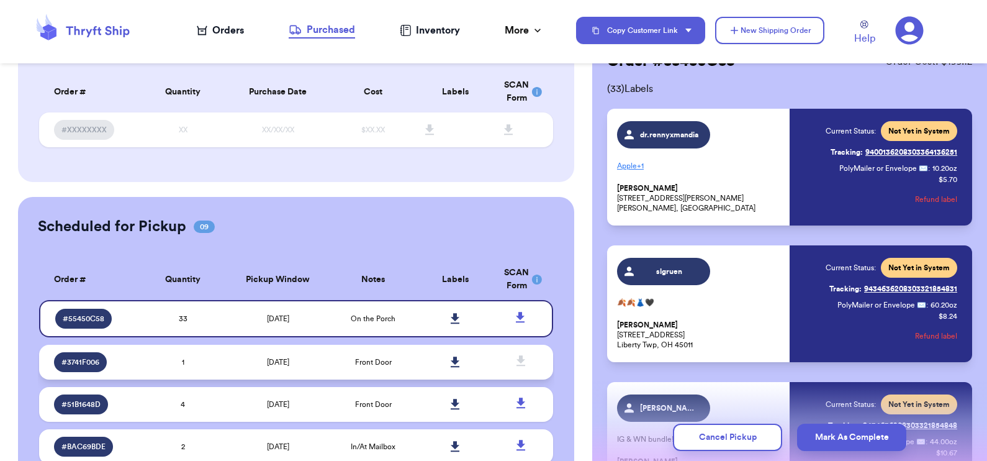
click at [382, 358] on span "Front Door" at bounding box center [373, 361] width 37 height 7
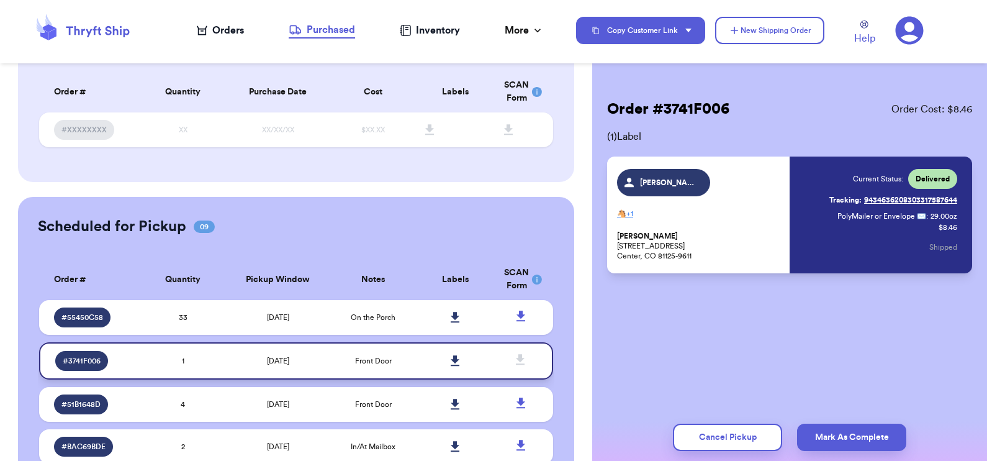
scroll to position [0, 0]
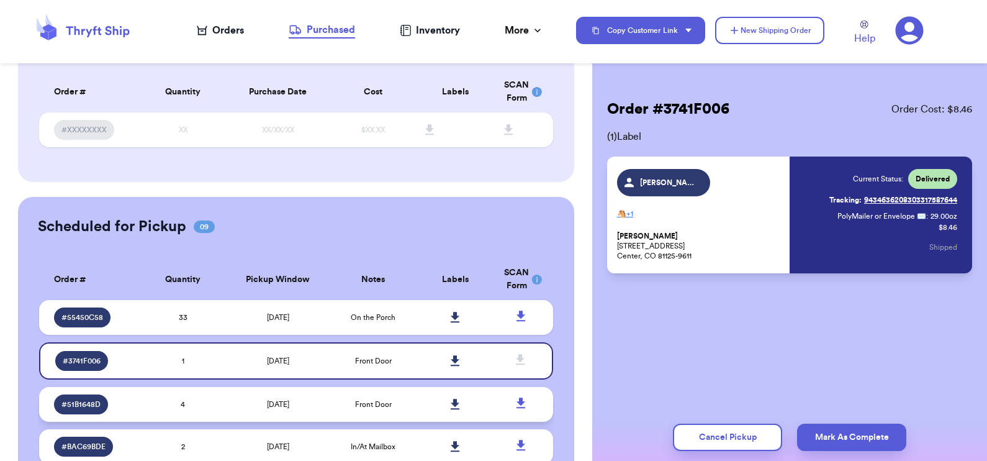
click at [341, 402] on td "Front Door" at bounding box center [373, 404] width 83 height 35
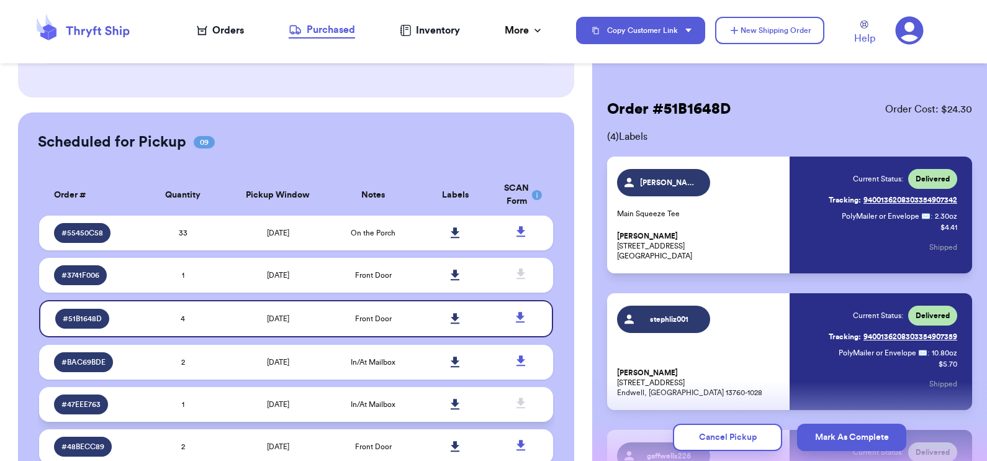
scroll to position [142, 0]
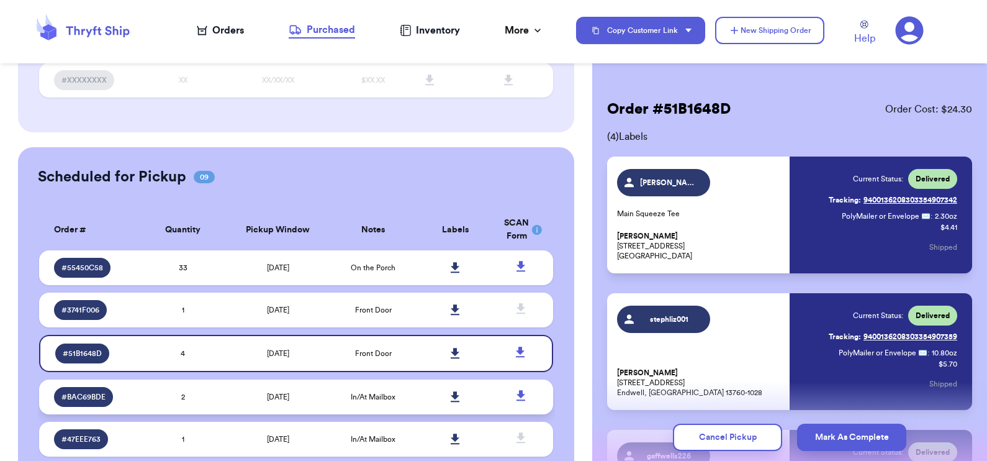
click at [387, 398] on td "In/At Mailbox" at bounding box center [373, 396] width 83 height 35
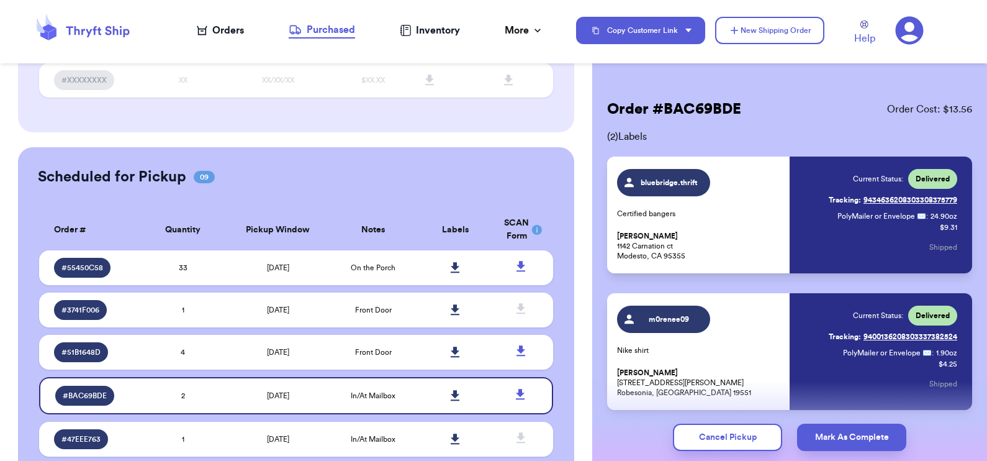
scroll to position [48, 0]
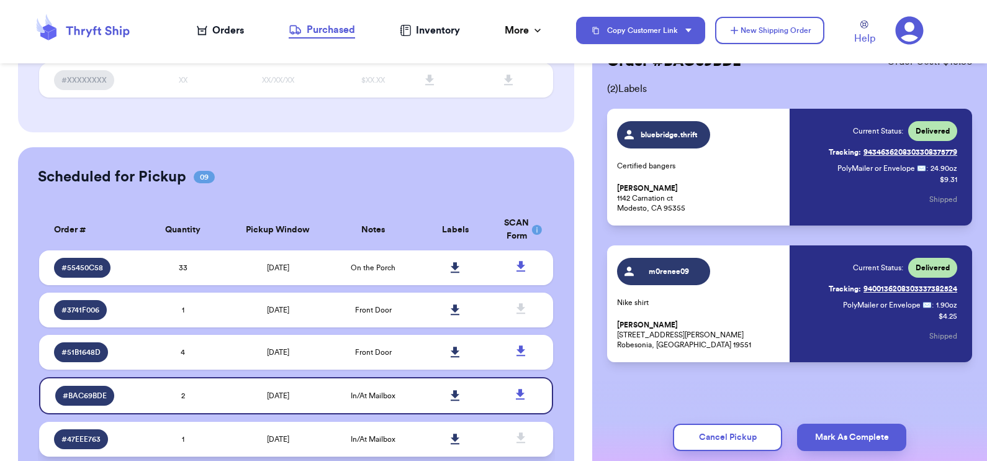
click at [419, 431] on td at bounding box center [456, 438] width 83 height 35
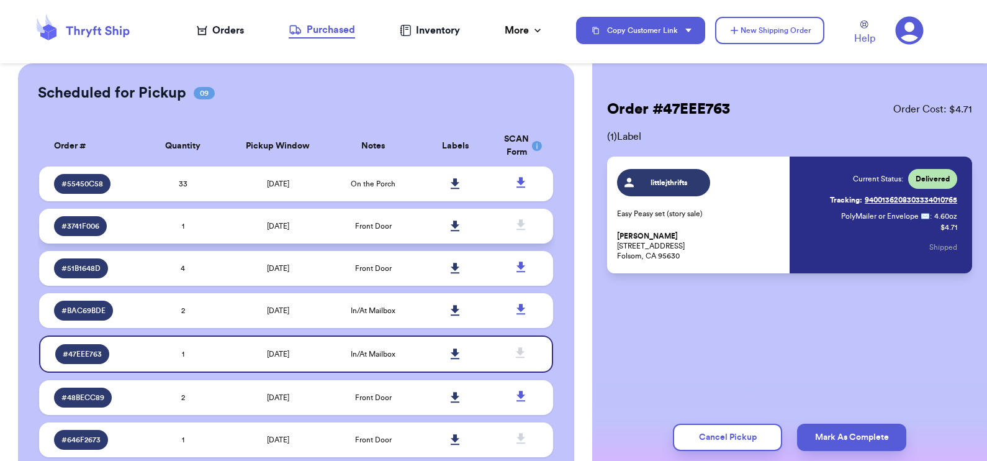
scroll to position [227, 0]
click at [398, 397] on td "Front Door" at bounding box center [373, 396] width 83 height 35
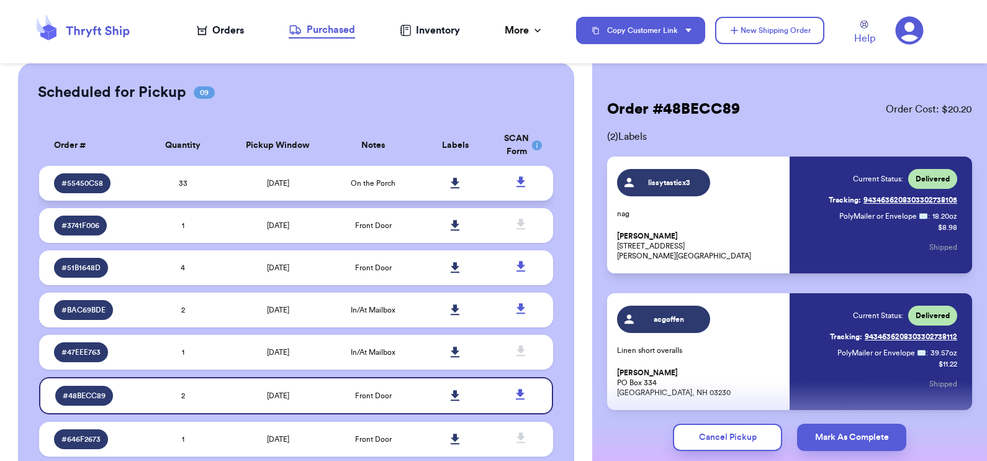
click at [350, 172] on td "On the Porch" at bounding box center [373, 183] width 83 height 35
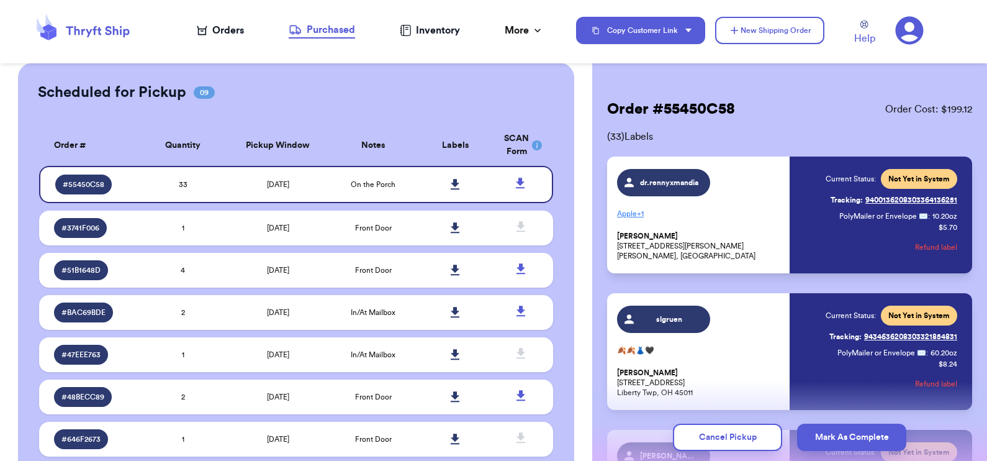
click at [225, 30] on div "Orders" at bounding box center [220, 30] width 47 height 15
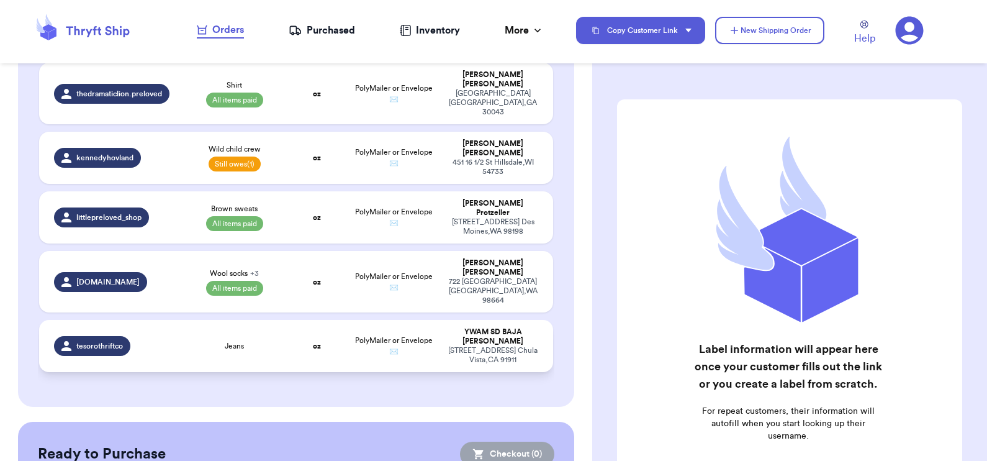
scroll to position [676, 0]
